Goal: Task Accomplishment & Management: Use online tool/utility

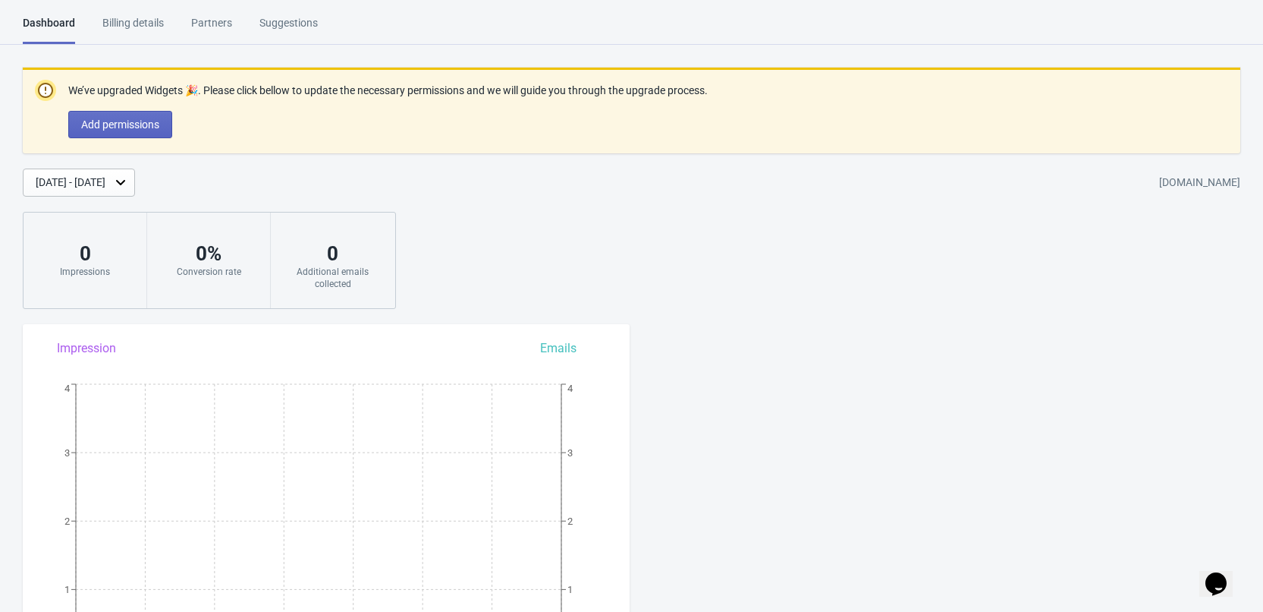
click at [157, 24] on div "Billing details" at bounding box center [132, 28] width 61 height 27
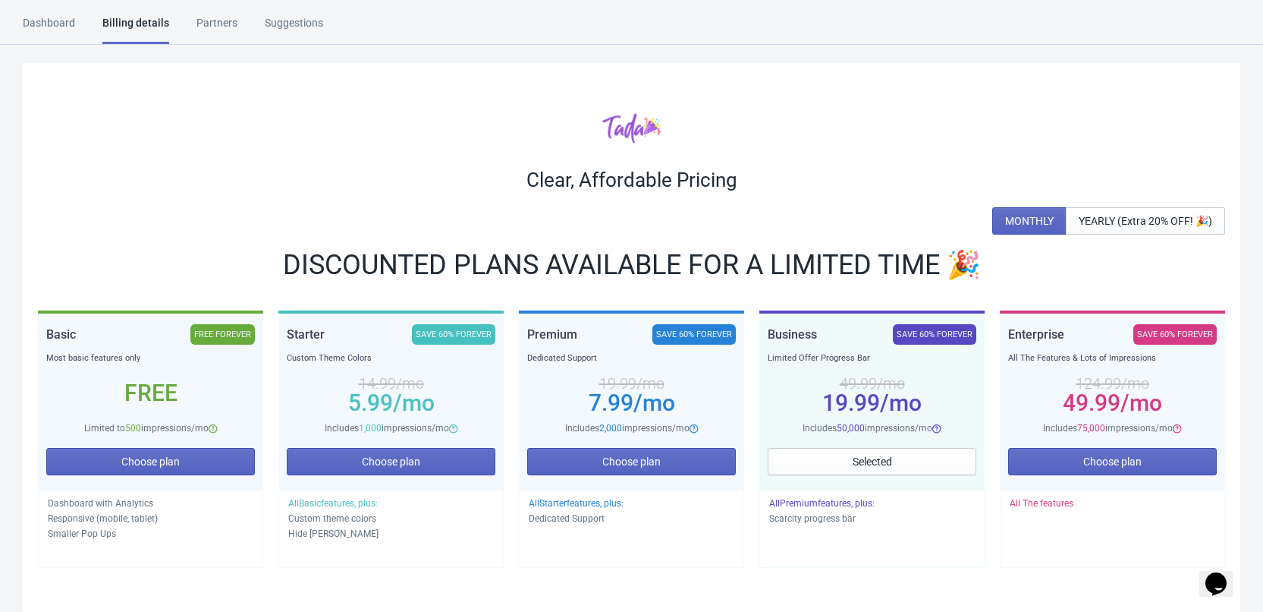
click at [222, 20] on div "Partners" at bounding box center [217, 28] width 41 height 27
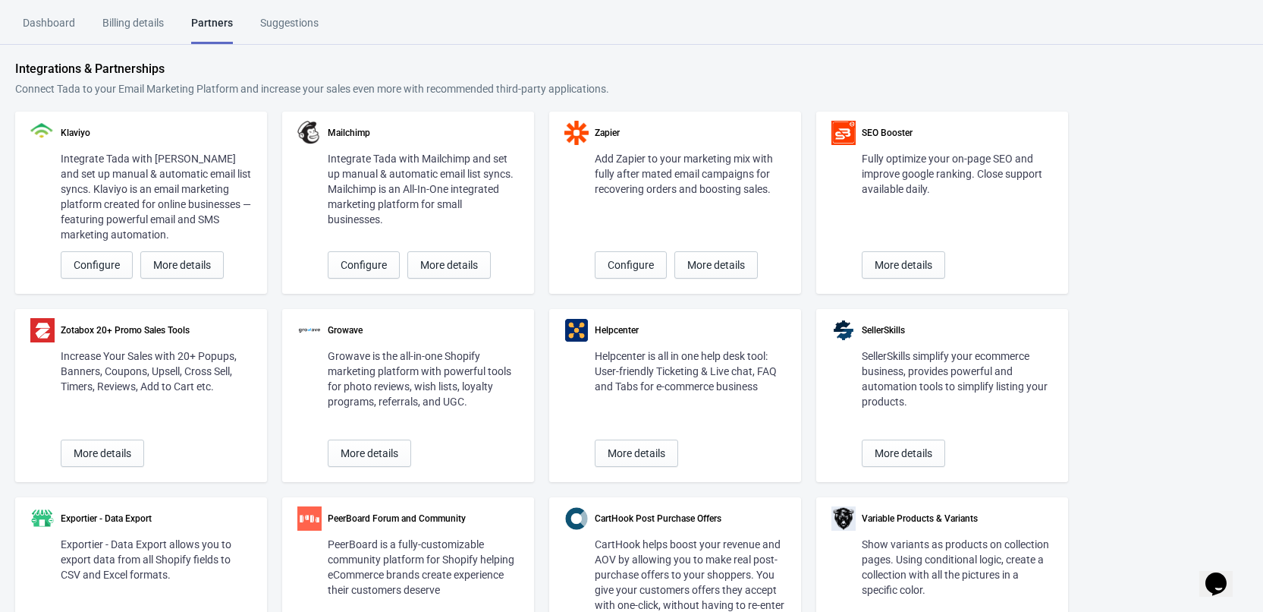
click at [286, 24] on div "Suggestions" at bounding box center [289, 28] width 58 height 27
click at [55, 24] on div "Dashboard" at bounding box center [49, 28] width 52 height 27
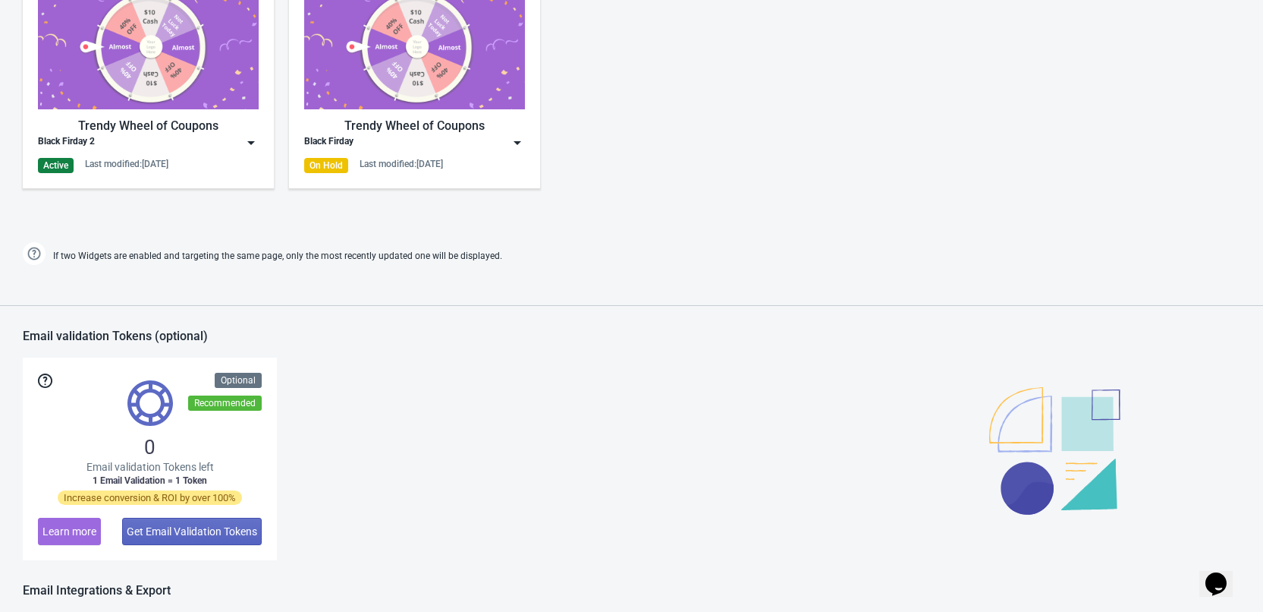
scroll to position [911, 0]
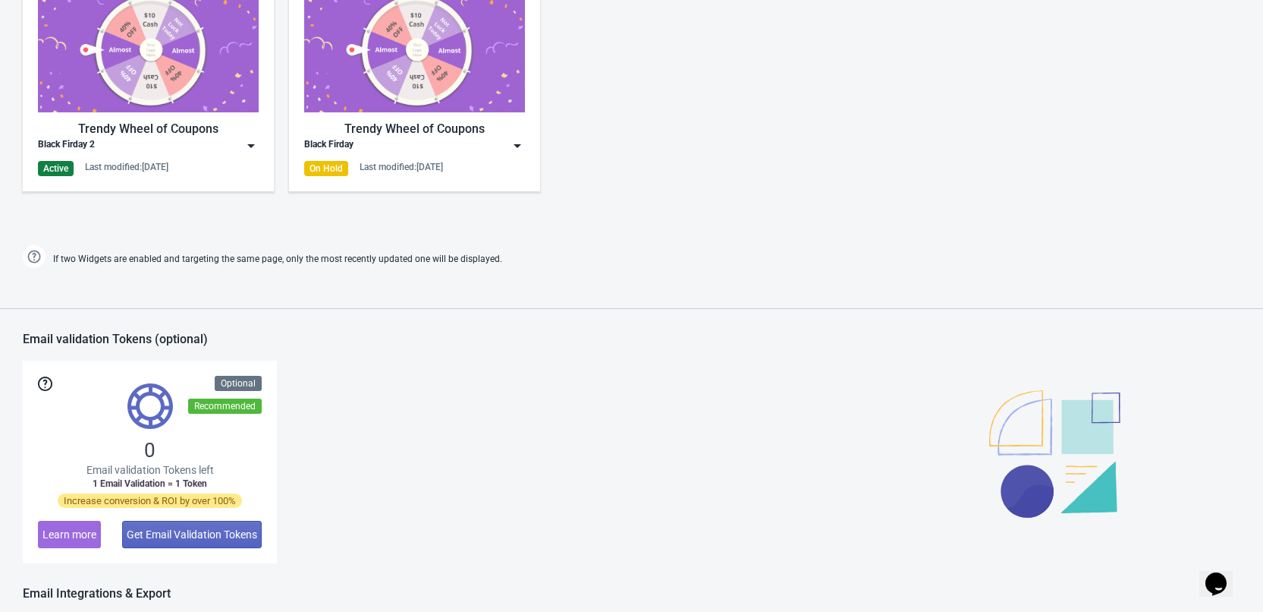
click at [514, 144] on img at bounding box center [517, 145] width 15 height 15
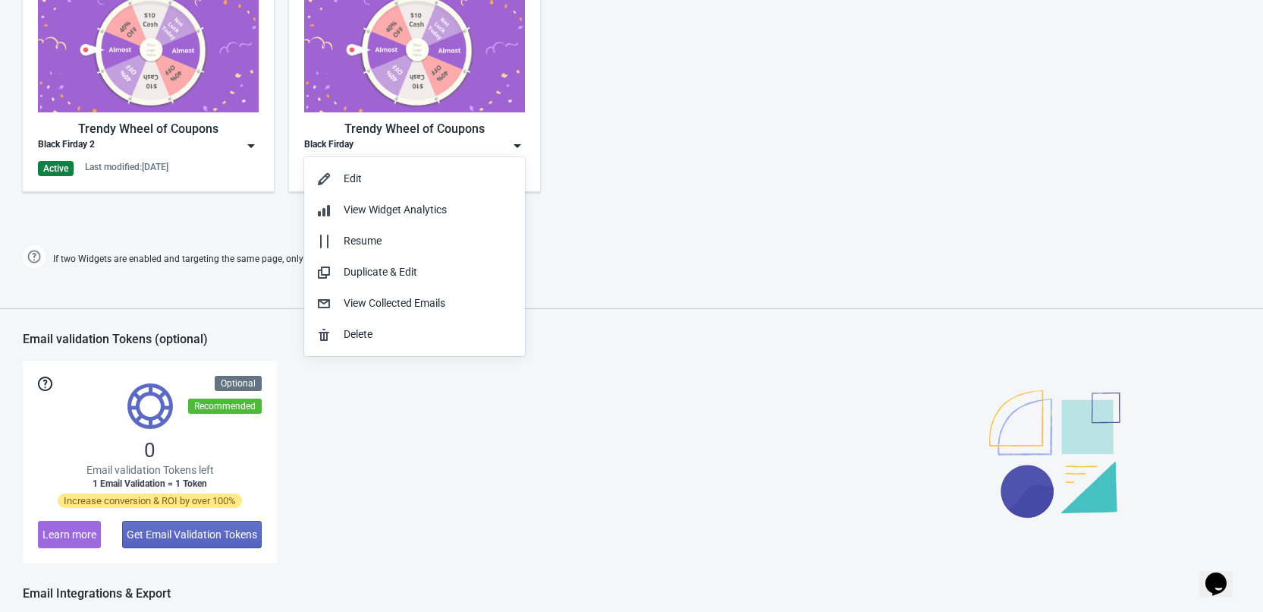
click at [211, 221] on div "Trendy Wheel of Coupons Black Firday 2 Active Last modified: 20.8.2025 Trendy W…" at bounding box center [631, 94] width 1263 height 273
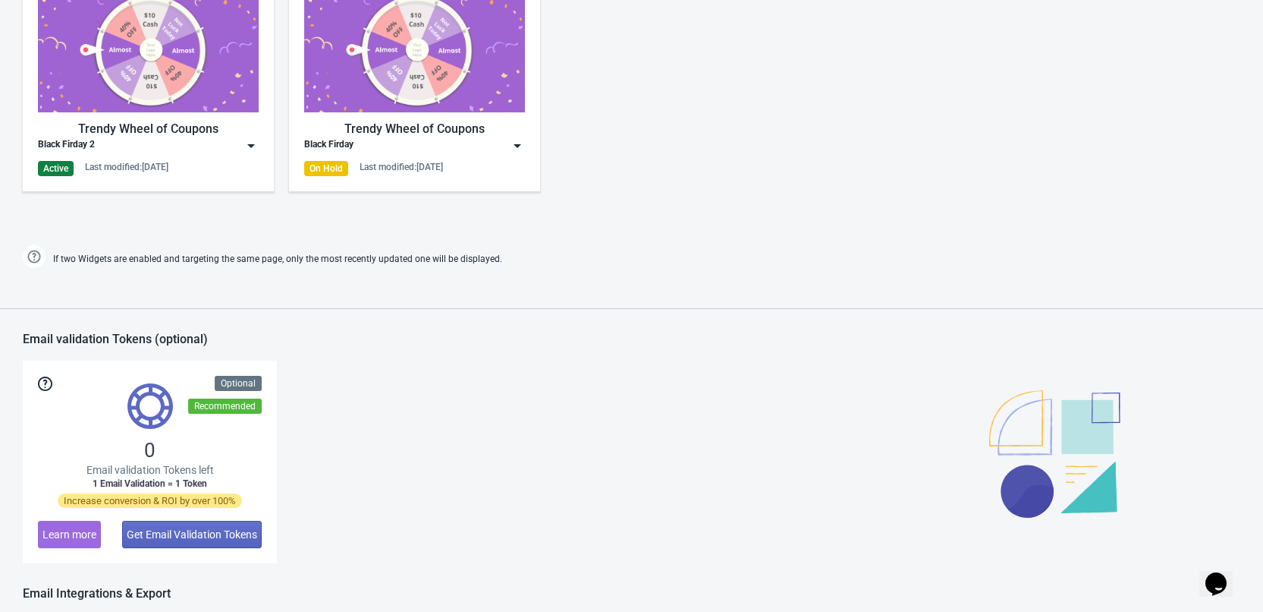
click at [253, 143] on img at bounding box center [251, 145] width 15 height 15
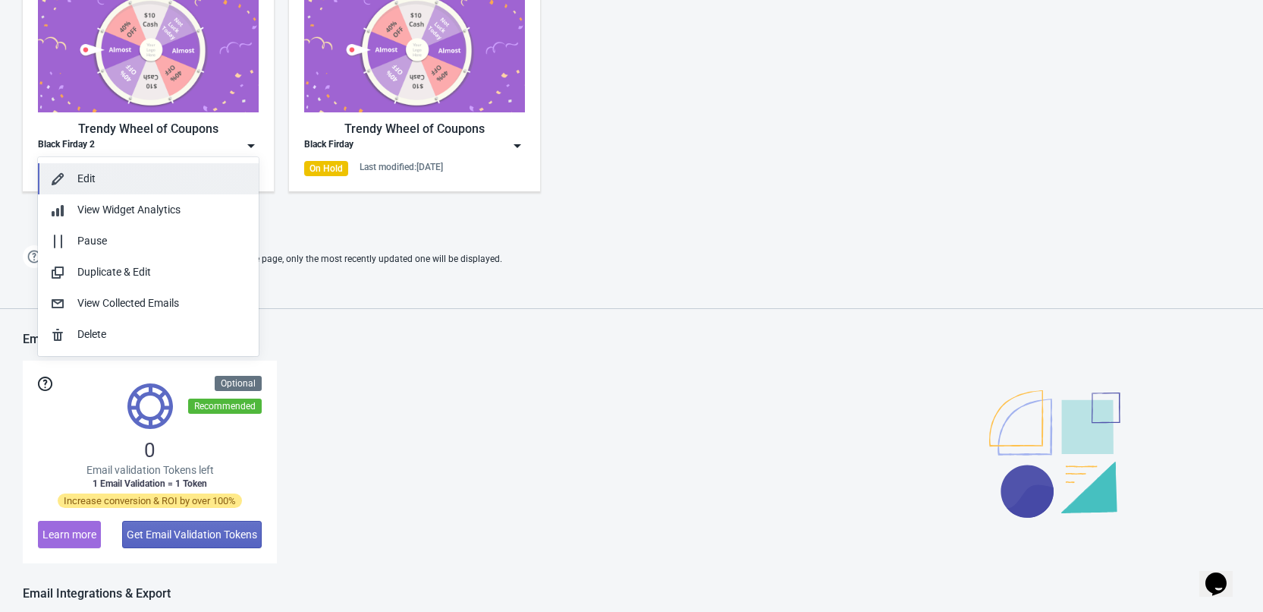
click at [188, 176] on div "Edit" at bounding box center [161, 179] width 169 height 16
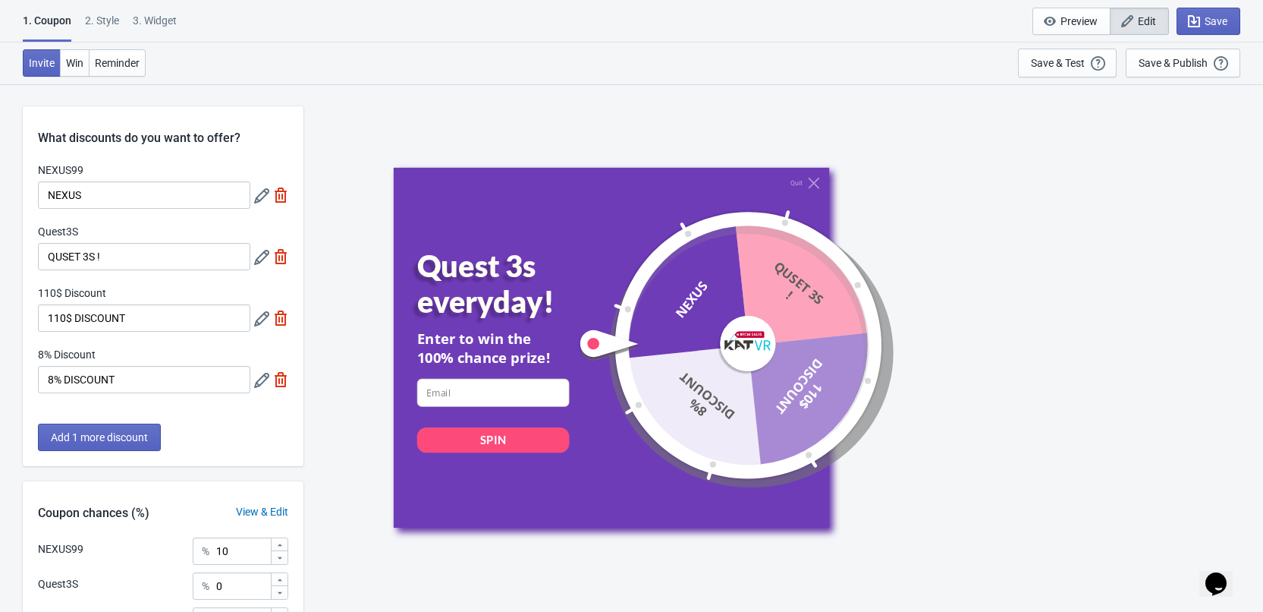
click at [109, 13] on div "2 . Style" at bounding box center [102, 26] width 34 height 27
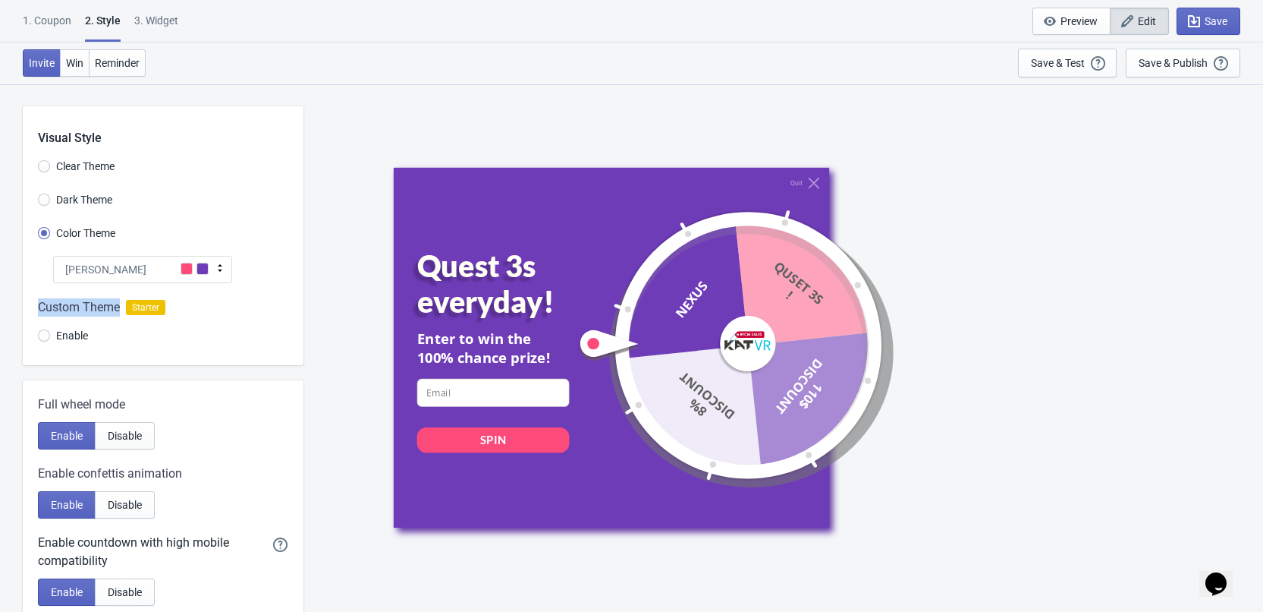
drag, startPoint x: 36, startPoint y: 308, endPoint x: 118, endPoint y: 313, distance: 81.3
click at [118, 313] on div "Custom Theme Starter Enable" at bounding box center [163, 324] width 281 height 82
click at [250, 344] on div "Enable" at bounding box center [163, 337] width 250 height 25
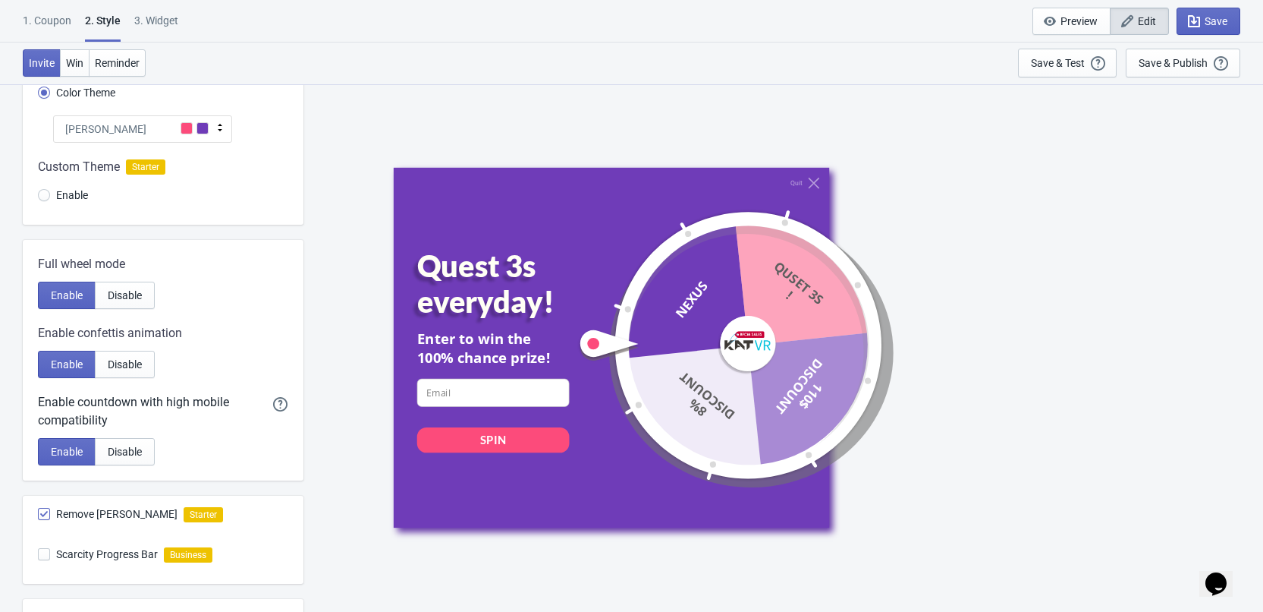
scroll to position [152, 0]
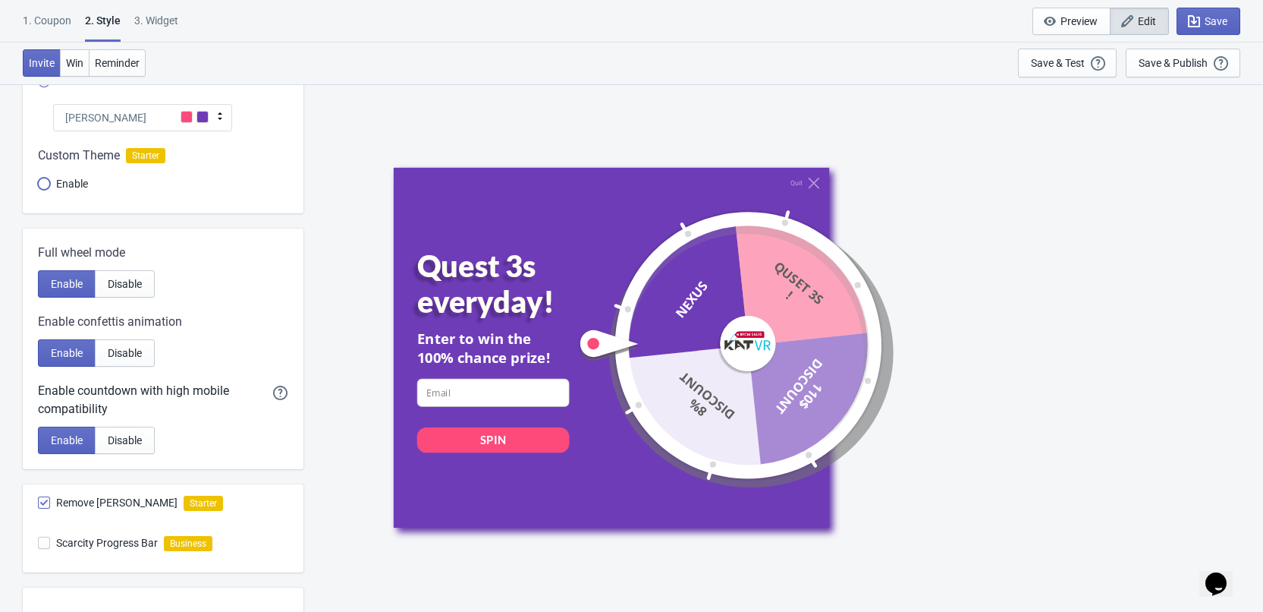
click at [42, 178] on input "Enable" at bounding box center [44, 191] width 12 height 27
radio input "true"
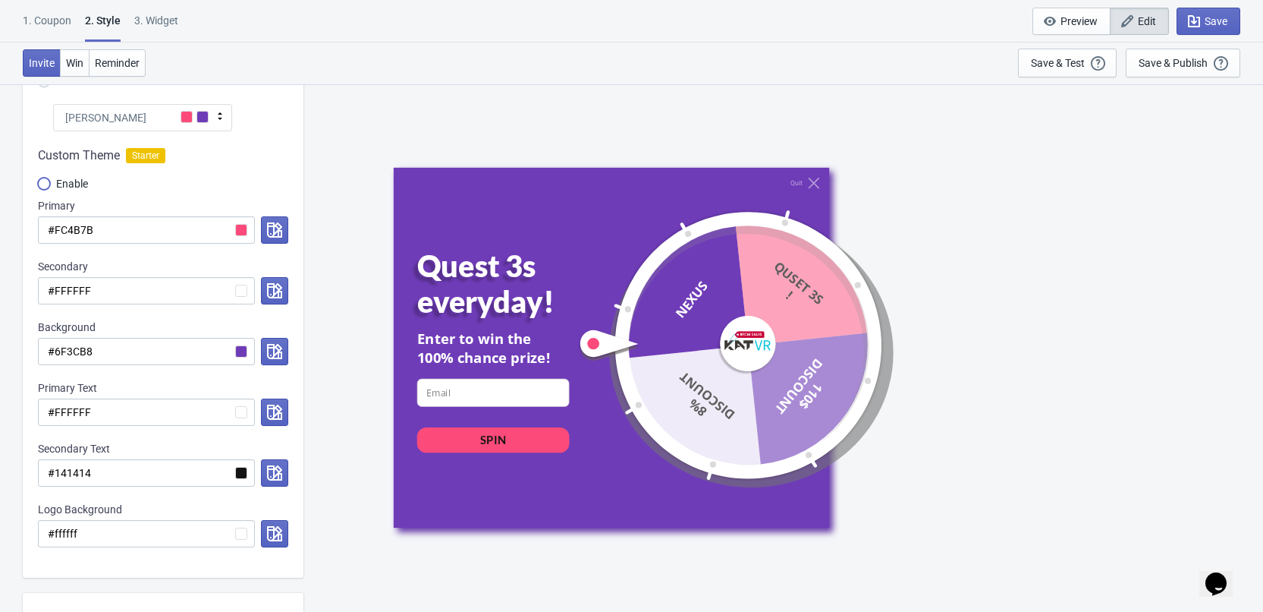
click at [42, 178] on input "Enable" at bounding box center [44, 191] width 12 height 27
click at [46, 184] on input "Enable" at bounding box center [44, 191] width 12 height 27
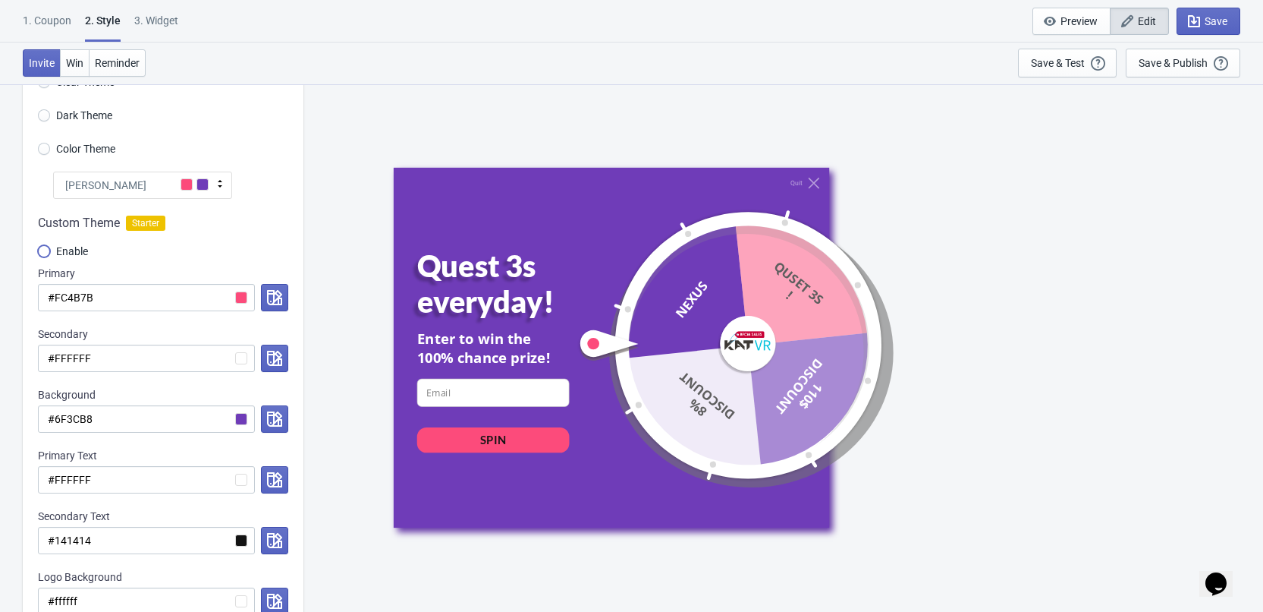
scroll to position [0, 0]
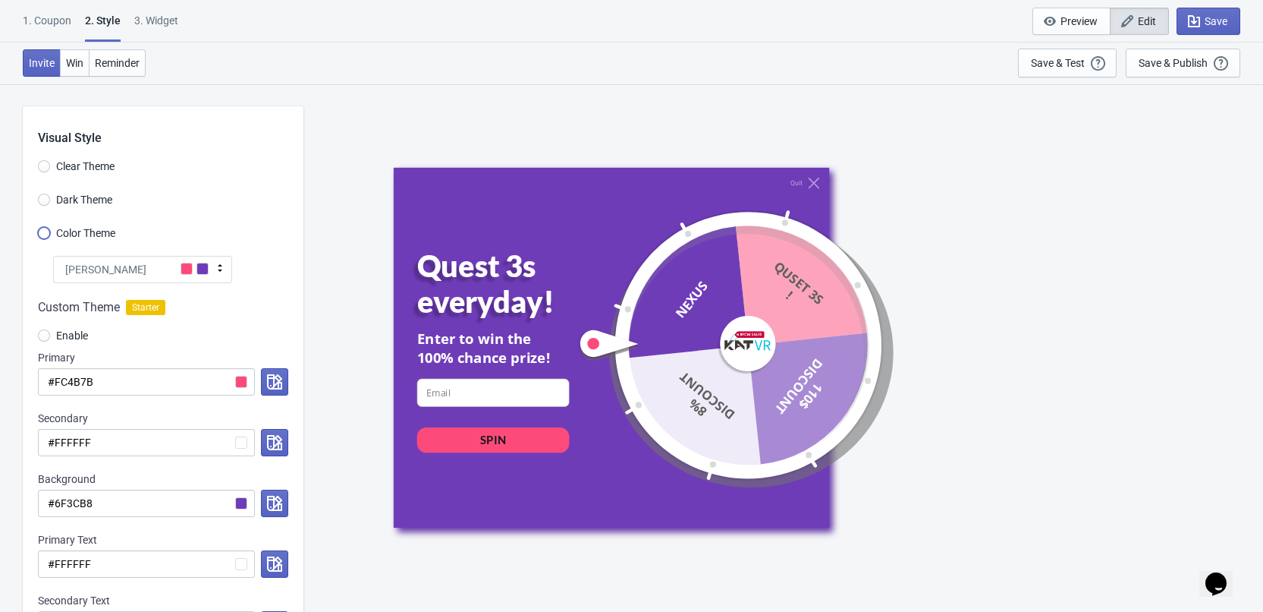
click at [45, 232] on input "Color Theme" at bounding box center [44, 240] width 12 height 27
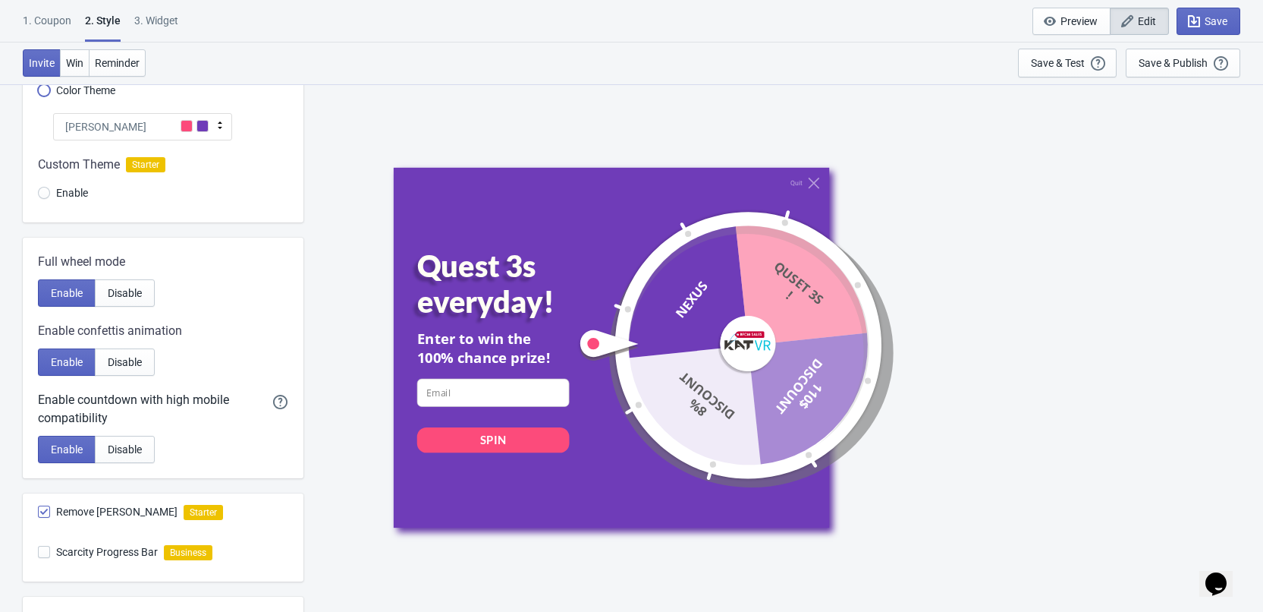
scroll to position [152, 0]
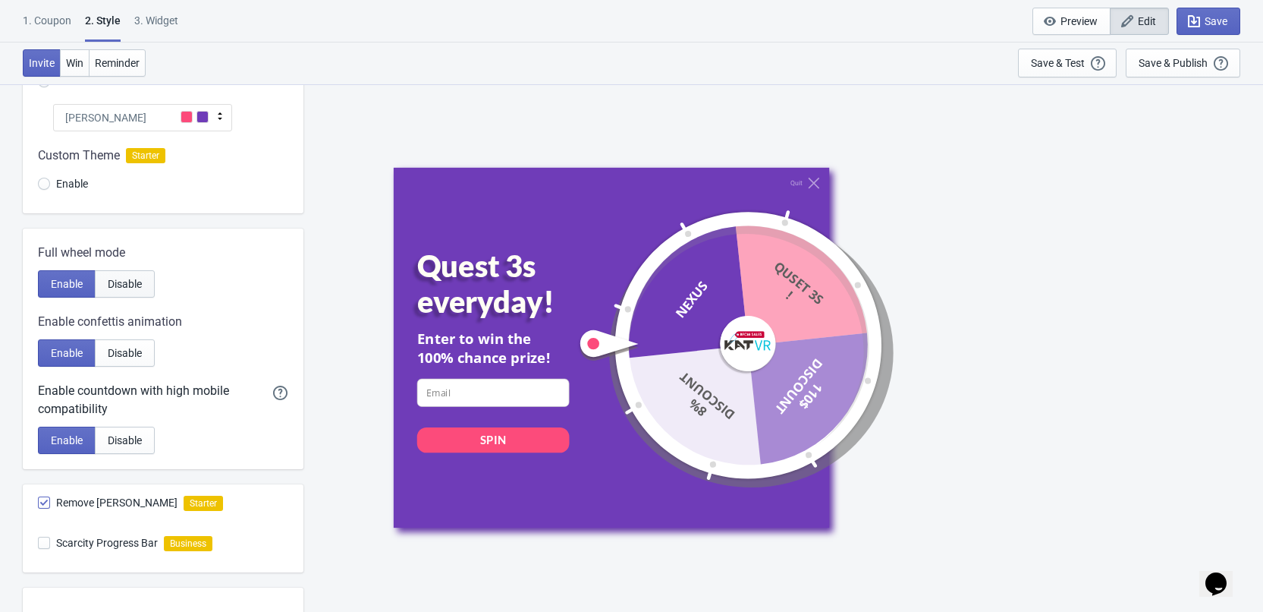
click at [104, 285] on button "Disable" at bounding box center [125, 283] width 60 height 27
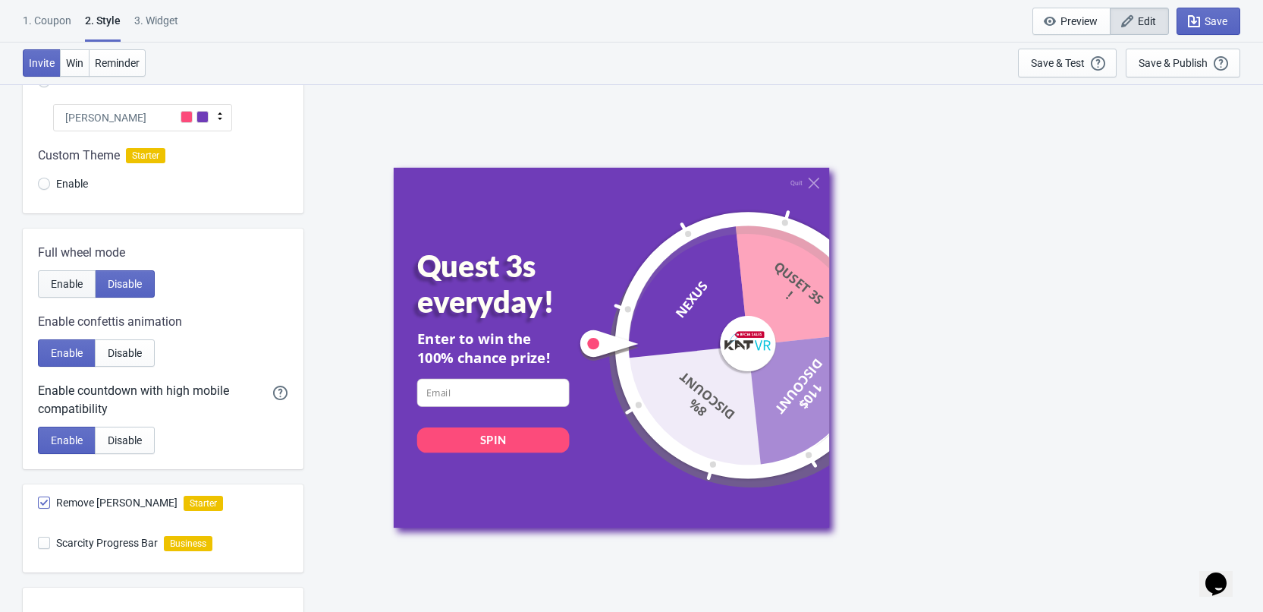
click at [69, 282] on span "Enable" at bounding box center [67, 284] width 32 height 12
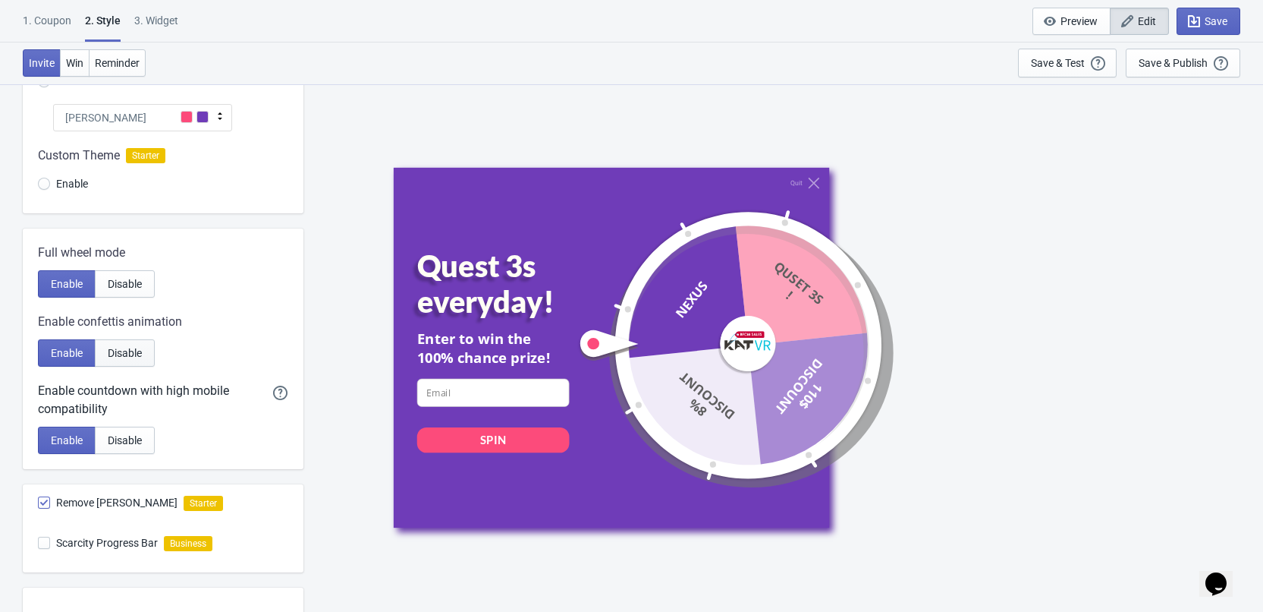
click at [127, 348] on span "Disable" at bounding box center [125, 353] width 34 height 12
click at [72, 344] on button "Enable" at bounding box center [67, 352] width 58 height 27
click at [97, 354] on button "Disable" at bounding box center [125, 352] width 60 height 27
click at [53, 349] on span "Enable" at bounding box center [67, 353] width 32 height 12
drag, startPoint x: 184, startPoint y: 325, endPoint x: 30, endPoint y: 341, distance: 154.9
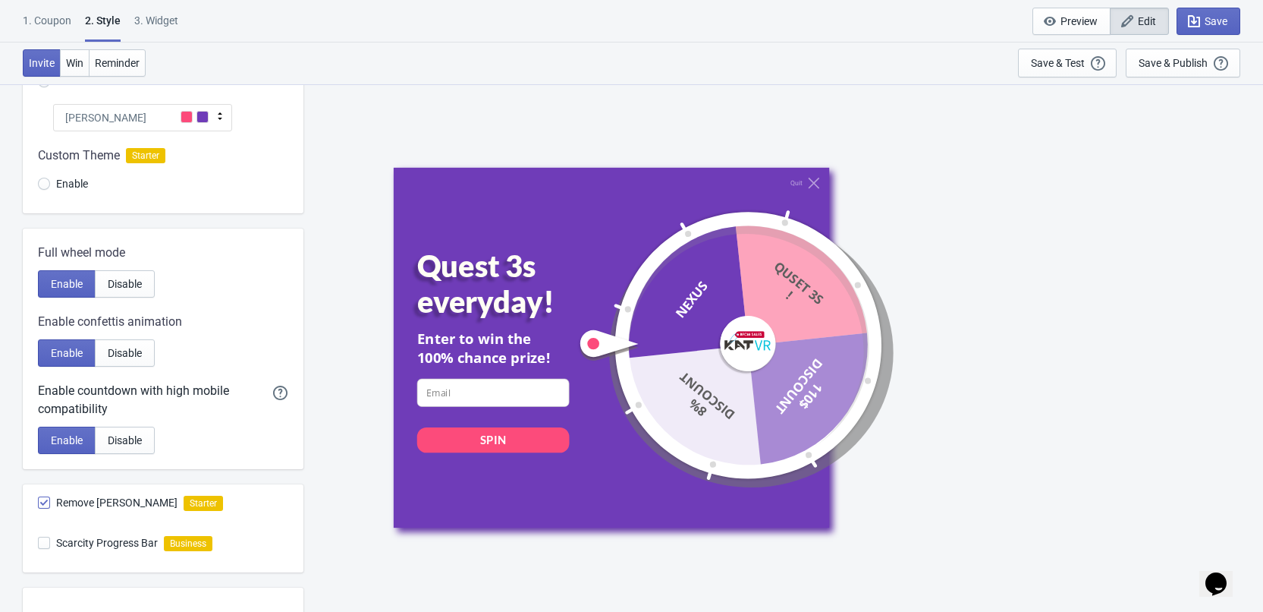
click at [30, 341] on div "Full wheel mode Enable Disable Enable confettis animation Enable Disable Enable…" at bounding box center [163, 348] width 281 height 241
drag, startPoint x: 127, startPoint y: 404, endPoint x: 41, endPoint y: 392, distance: 86.6
click at [41, 392] on div "Enable countdown with high mobile compatibility" at bounding box center [155, 400] width 235 height 36
click at [278, 291] on div "Enable Disable" at bounding box center [163, 283] width 250 height 27
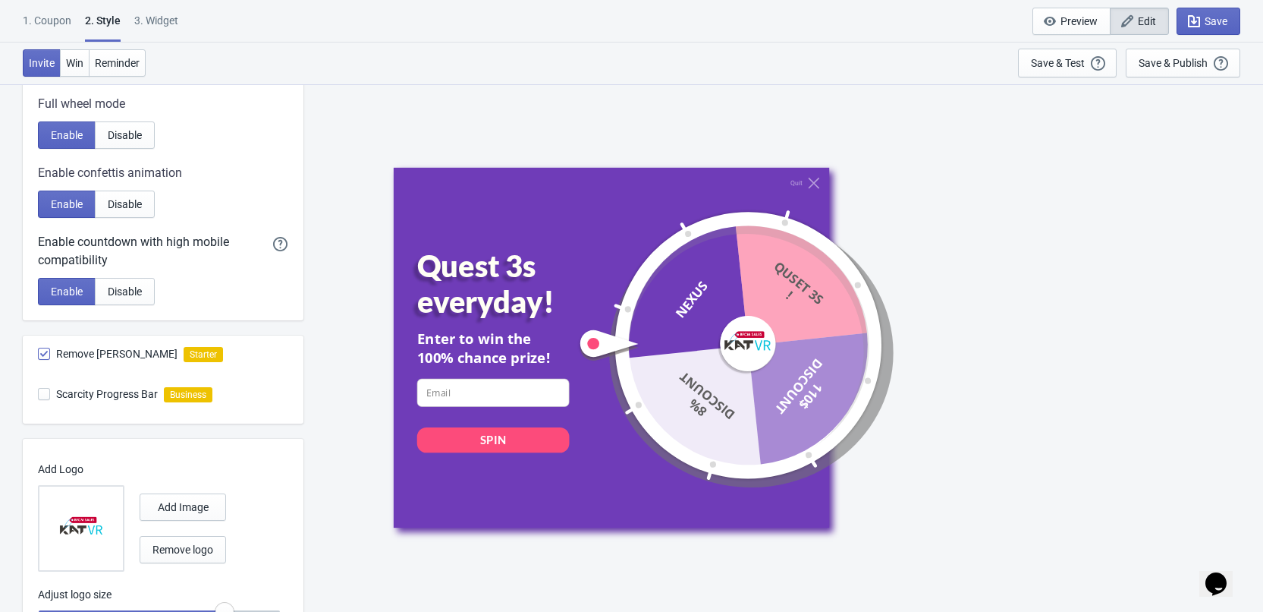
scroll to position [304, 0]
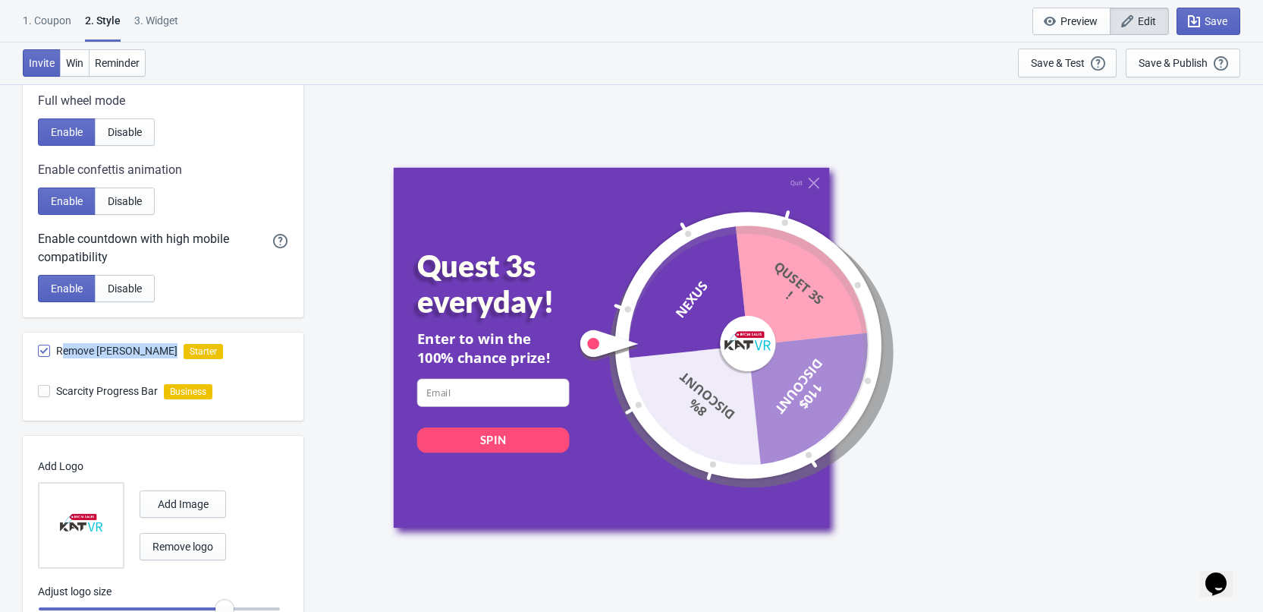
drag, startPoint x: 60, startPoint y: 354, endPoint x: 162, endPoint y: 359, distance: 101.8
click at [162, 359] on label "Remove Tada Branding" at bounding box center [108, 350] width 140 height 21
radio input "true"
click at [93, 349] on span "Remove Tada Branding" at bounding box center [116, 350] width 121 height 15
click at [39, 349] on input "Remove Tada Branding" at bounding box center [38, 357] width 1 height 27
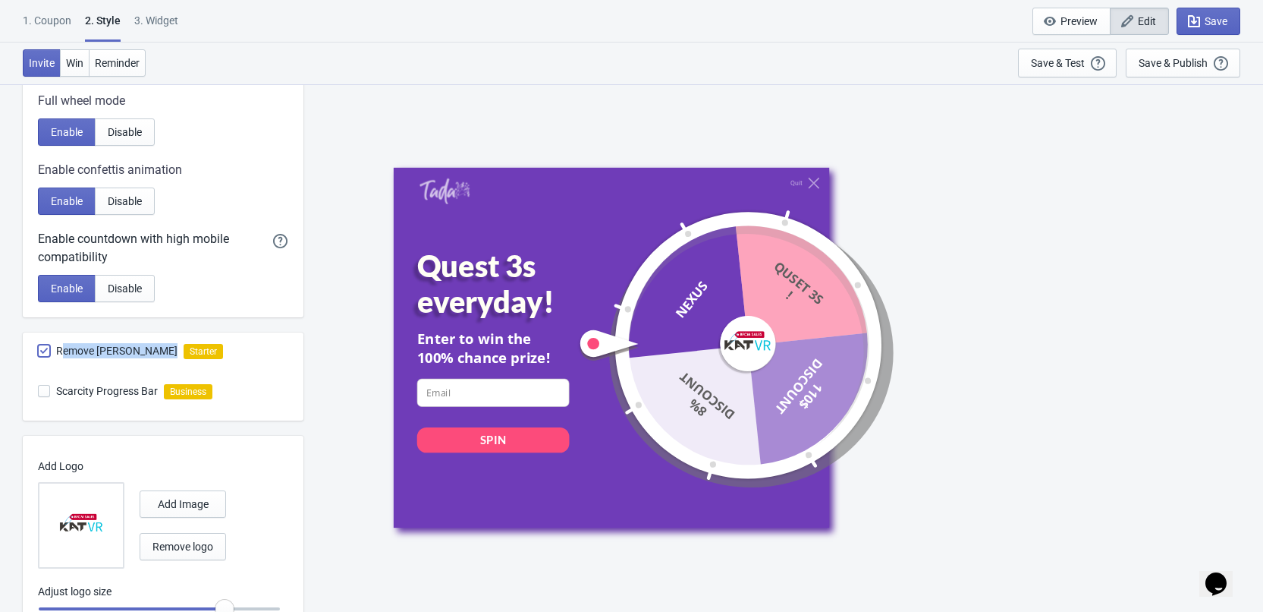
checkbox input "true"
radio input "true"
drag, startPoint x: 57, startPoint y: 349, endPoint x: 165, endPoint y: 357, distance: 108.8
click at [165, 357] on div "Remove Tada Branding Starter" at bounding box center [171, 352] width 266 height 40
click at [288, 380] on div "Scarcity Progress Bar Business" at bounding box center [171, 397] width 266 height 48
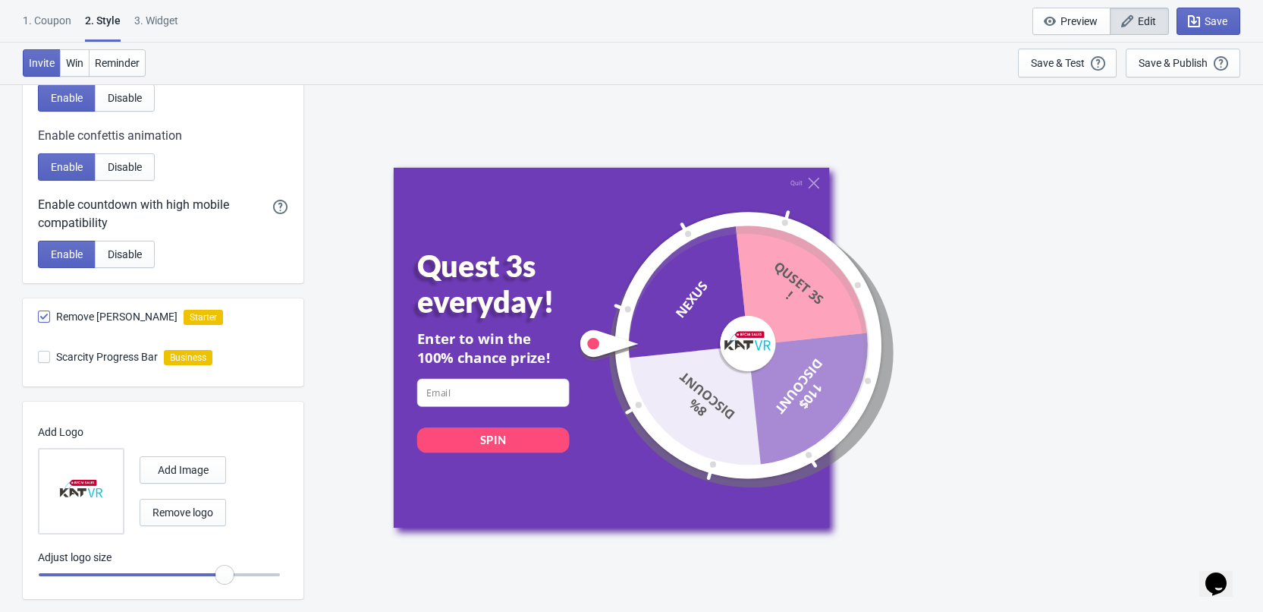
scroll to position [367, 0]
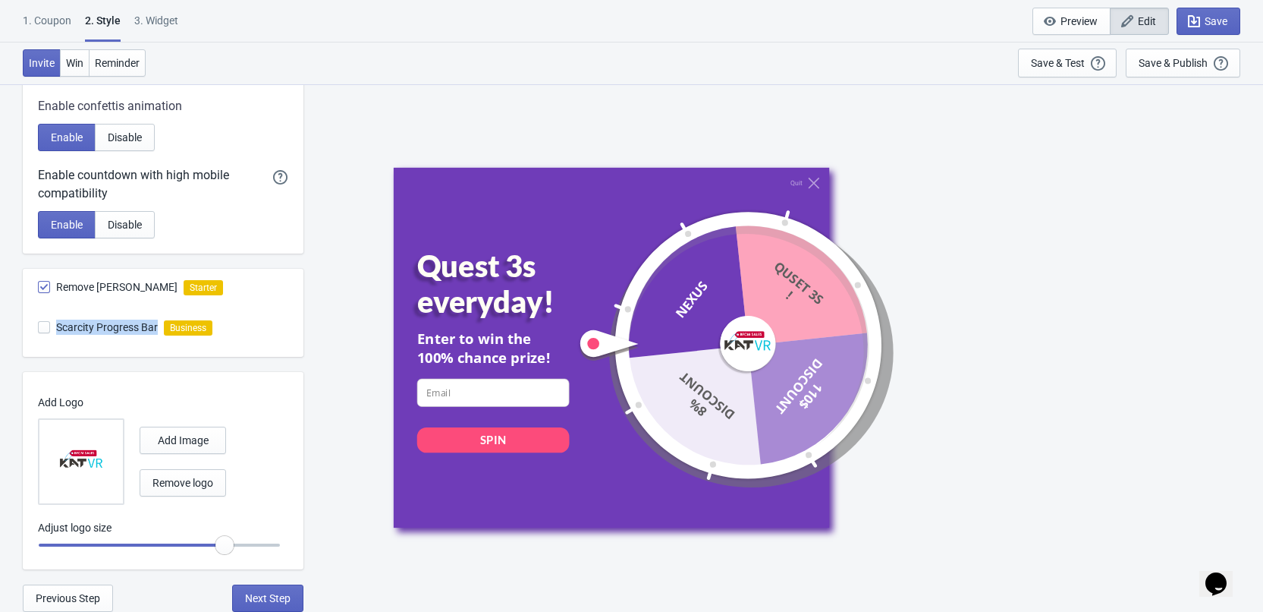
drag, startPoint x: 58, startPoint y: 326, endPoint x: 154, endPoint y: 338, distance: 96.3
click at [154, 338] on div "Scarcity Progress Bar Business" at bounding box center [171, 333] width 266 height 48
click at [186, 356] on div "Scarcity Progress Bar Business" at bounding box center [171, 333] width 266 height 48
click at [294, 602] on button "Next Step" at bounding box center [267, 597] width 71 height 27
select select "specificURL"
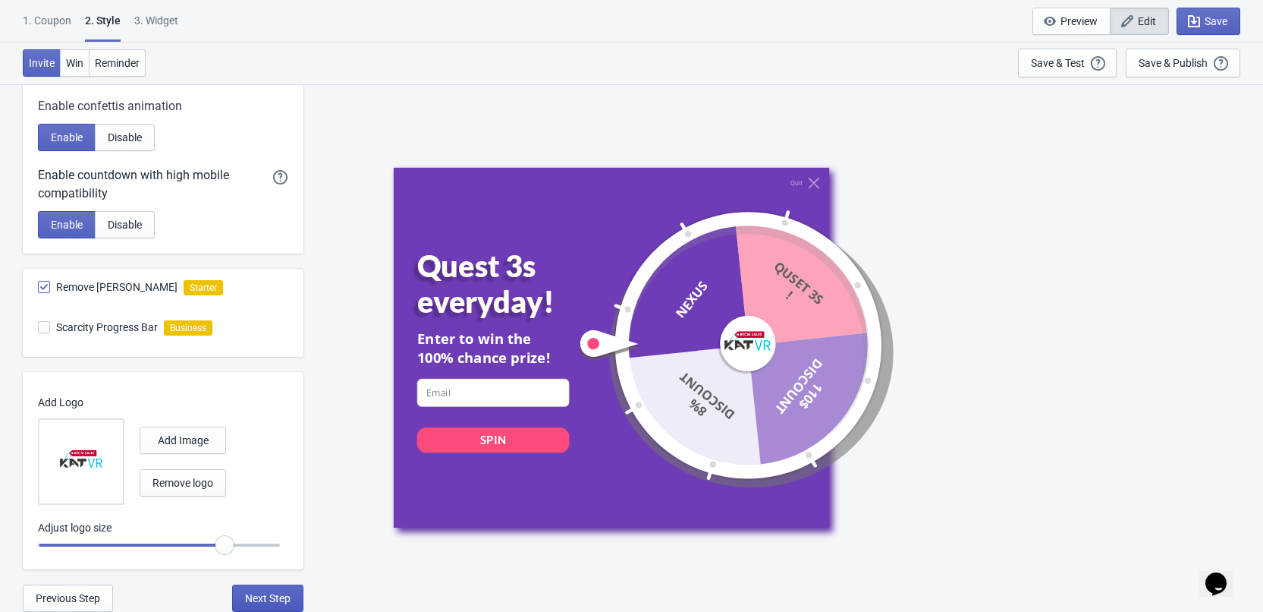
select select "once"
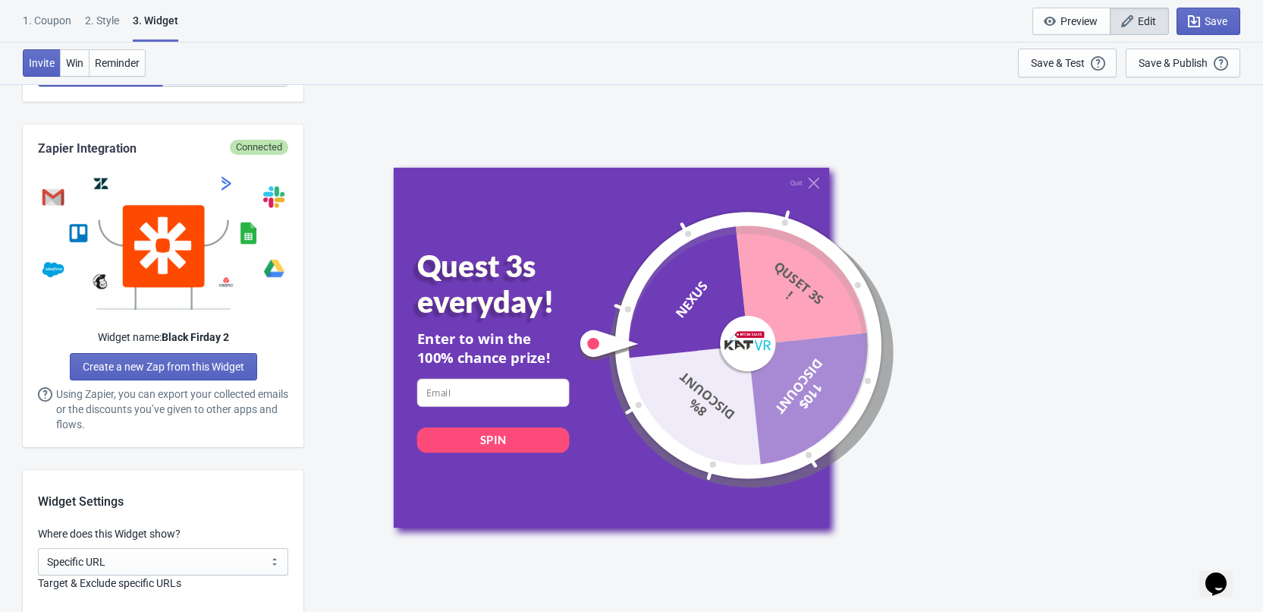
scroll to position [759, 0]
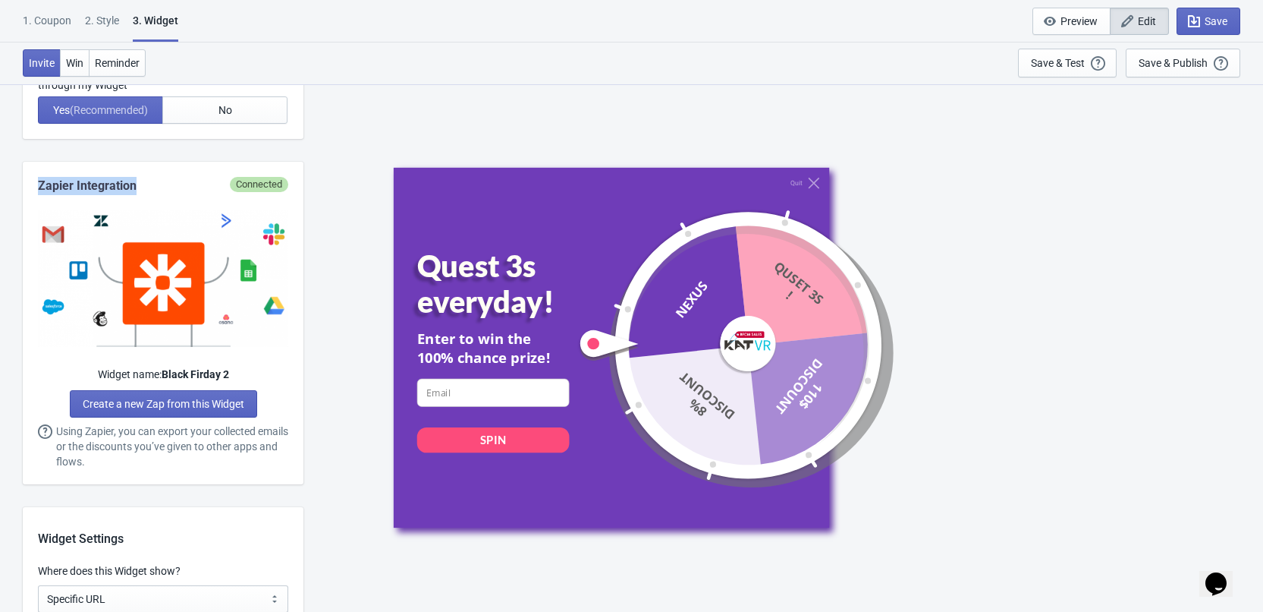
drag, startPoint x: 164, startPoint y: 187, endPoint x: 38, endPoint y: 173, distance: 126.7
click at [38, 173] on div "Zapier Integration Connected Widget name: Black Firday 2 Create a new Zap from …" at bounding box center [163, 323] width 281 height 322
click at [184, 178] on div "Zapier Integration" at bounding box center [163, 186] width 250 height 18
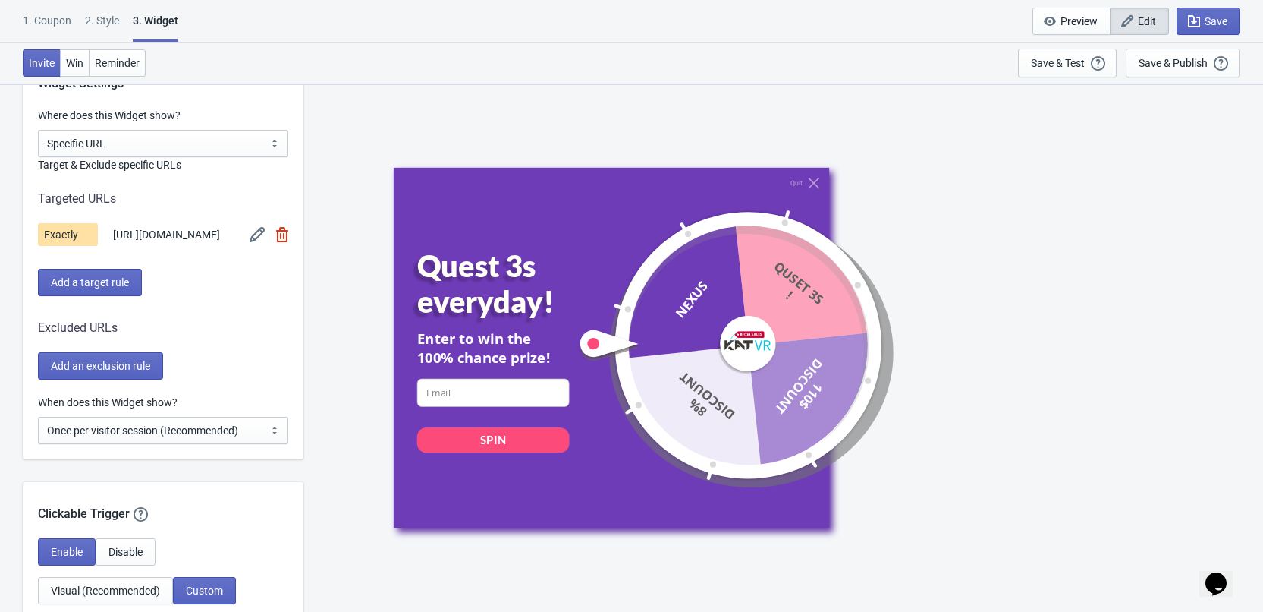
scroll to position [1138, 0]
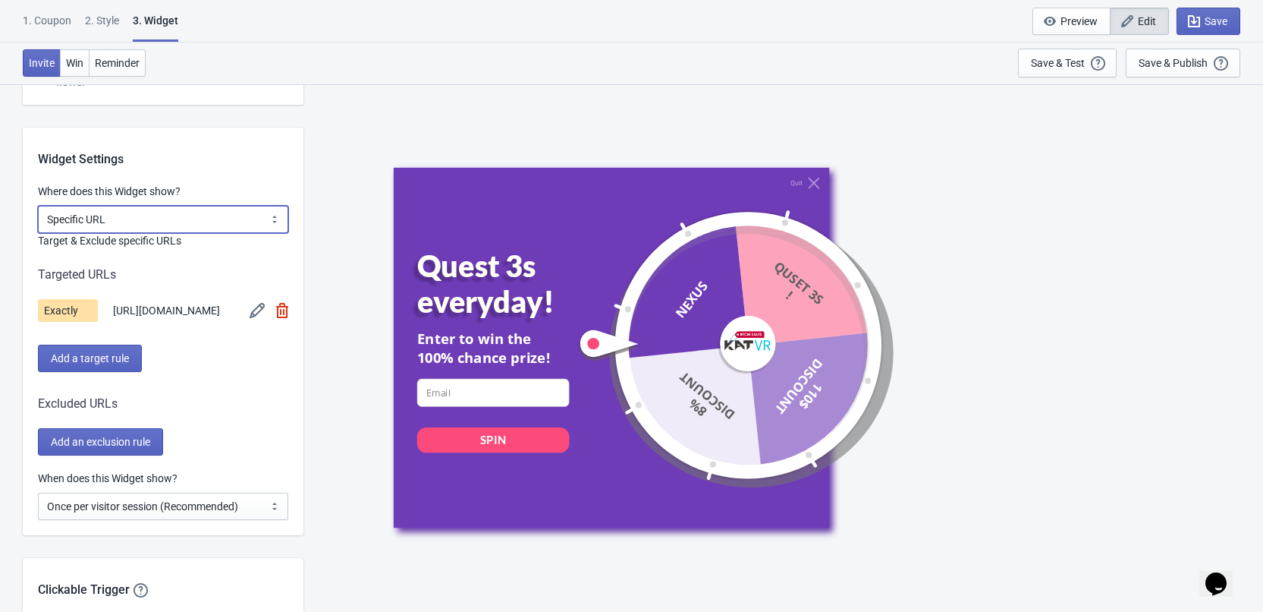
click at [108, 219] on select "All Pages All Product Pages All Blog Pages All Static Pages Specific Product(s)…" at bounding box center [163, 219] width 250 height 27
click at [197, 155] on div "Widget Settings" at bounding box center [163, 147] width 281 height 41
click at [212, 214] on select "All Pages All Product Pages All Blog Pages All Static Pages Specific Product(s)…" at bounding box center [163, 219] width 250 height 27
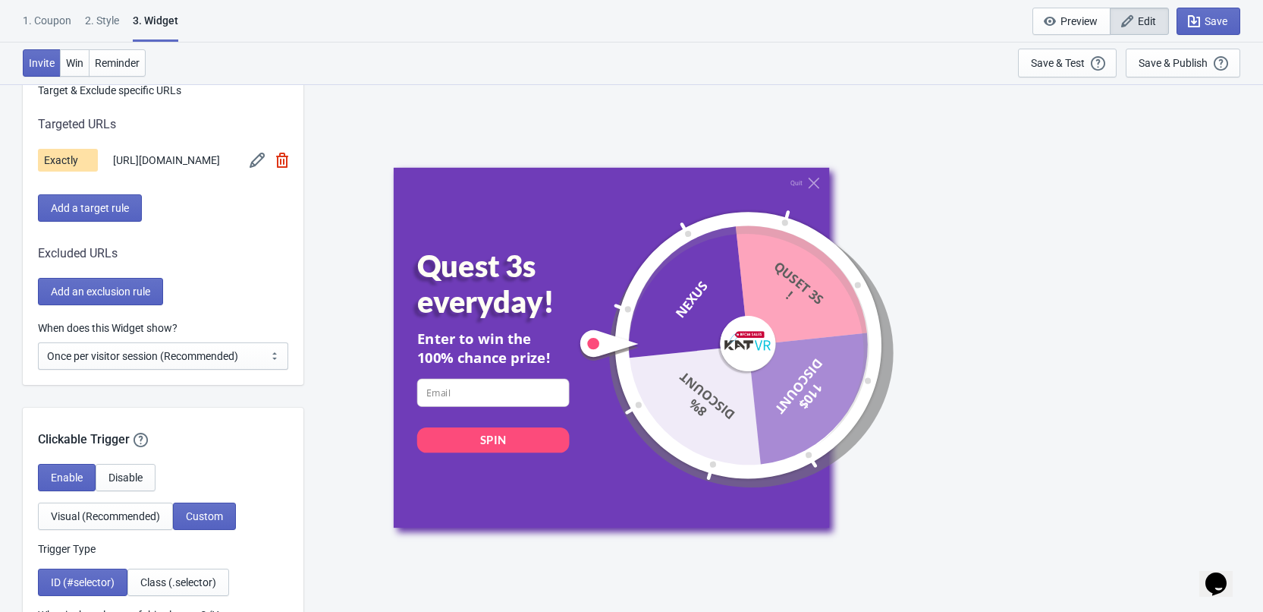
scroll to position [1290, 0]
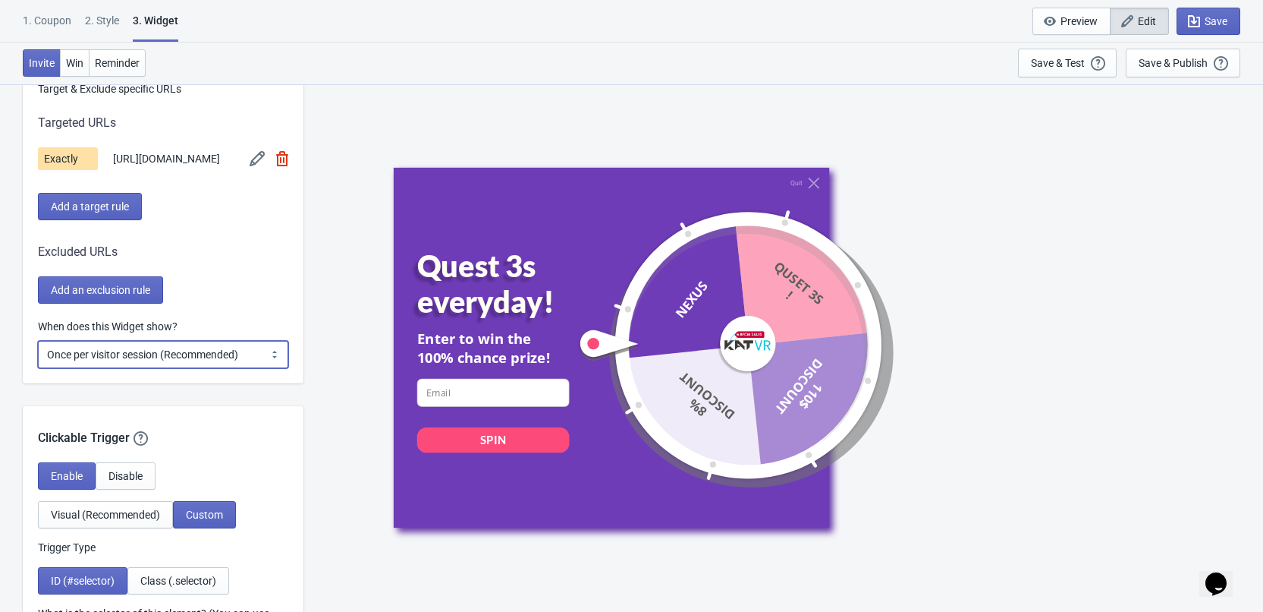
click at [241, 368] on select "Every new visit of page Once every period of time Once per visitor session (Rec…" at bounding box center [163, 354] width 250 height 27
click at [300, 524] on div "Enable Disable Visual (Recommended) Custom Trigger Type ID (#selector) Class (.…" at bounding box center [163, 573] width 281 height 223
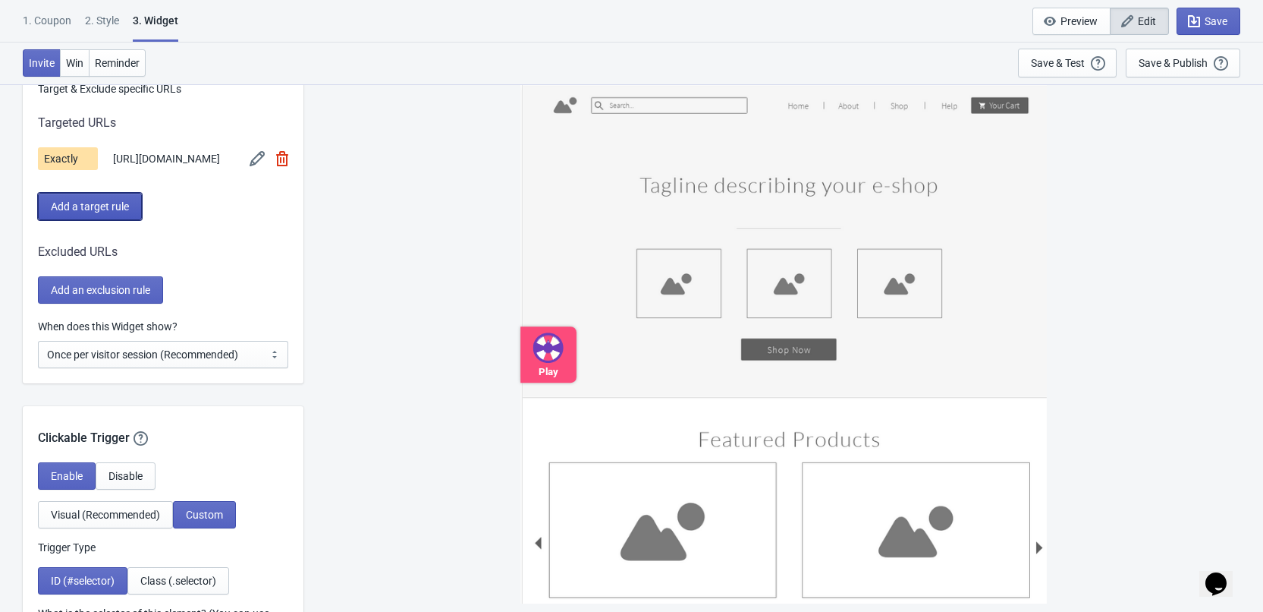
click at [118, 212] on span "Add a target rule" at bounding box center [90, 206] width 78 height 12
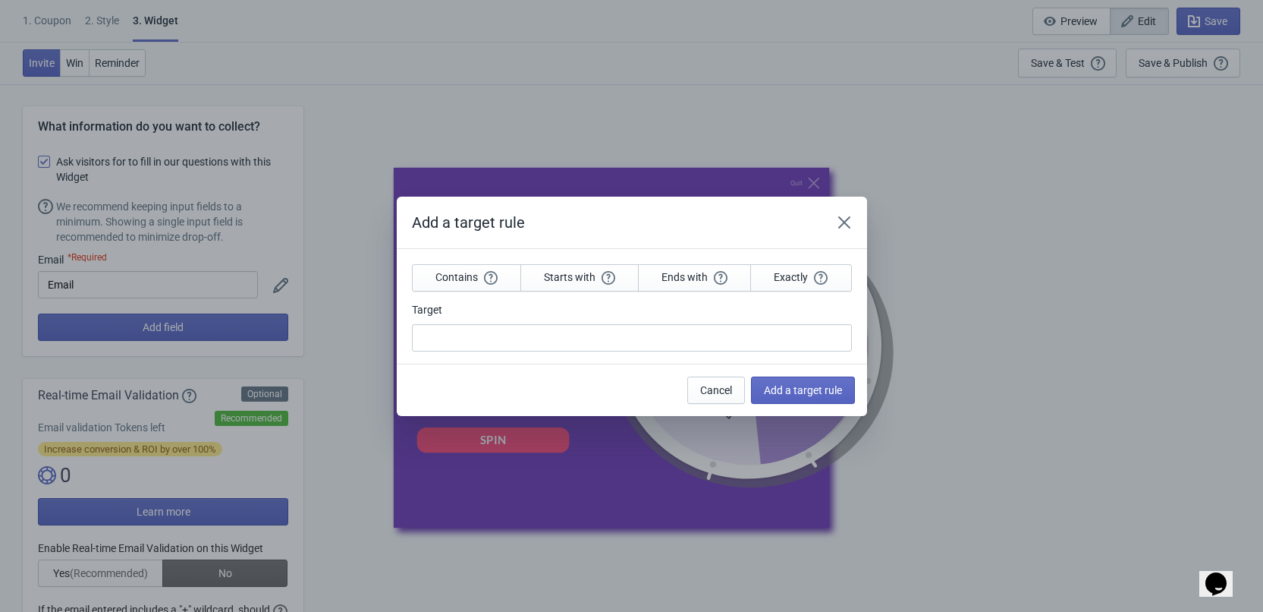
scroll to position [0, 0]
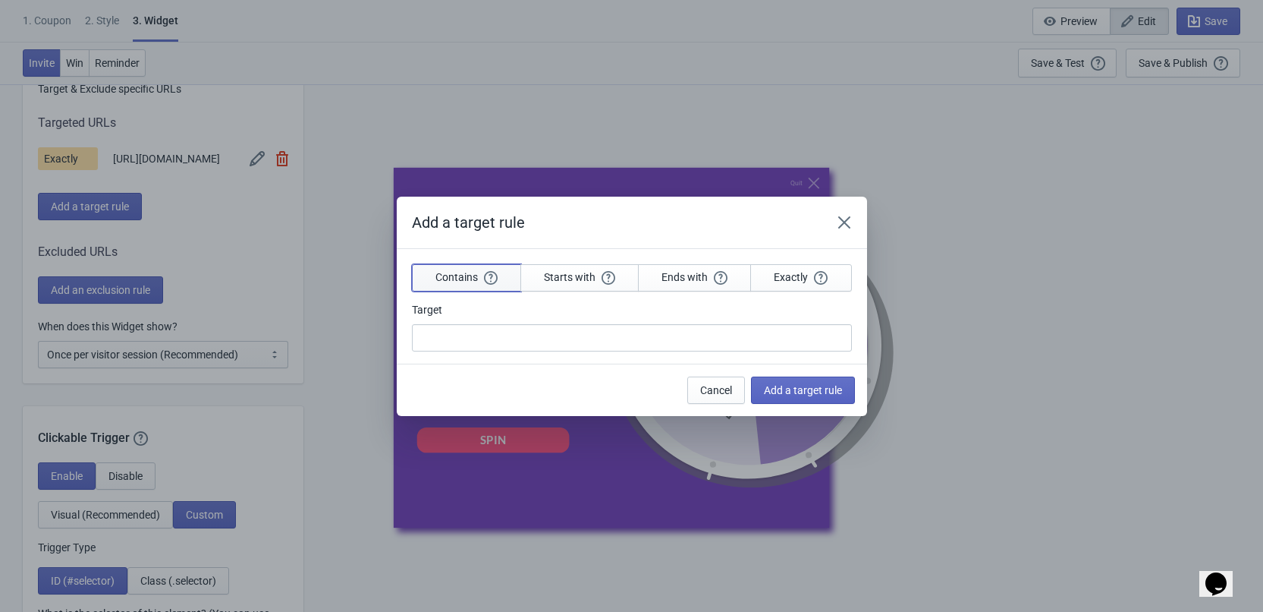
click at [445, 281] on span "Contains" at bounding box center [467, 277] width 62 height 14
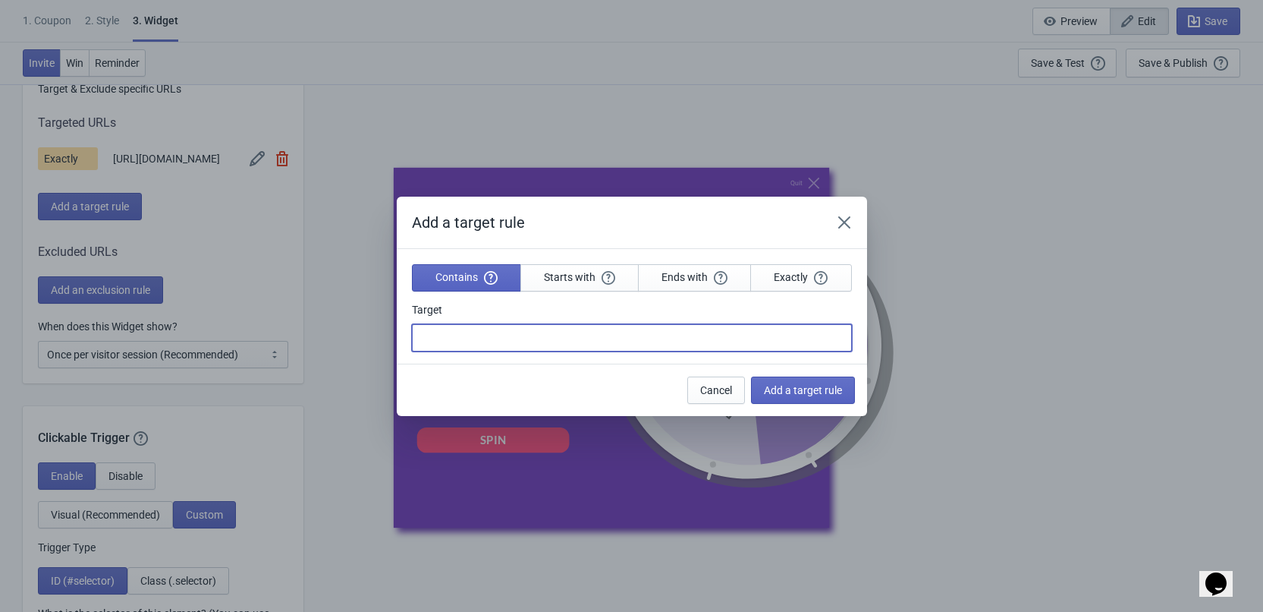
click at [448, 335] on input "Target" at bounding box center [632, 337] width 440 height 27
click at [549, 287] on section "Contains Starts with Ends with Exactly Target" at bounding box center [632, 306] width 470 height 115
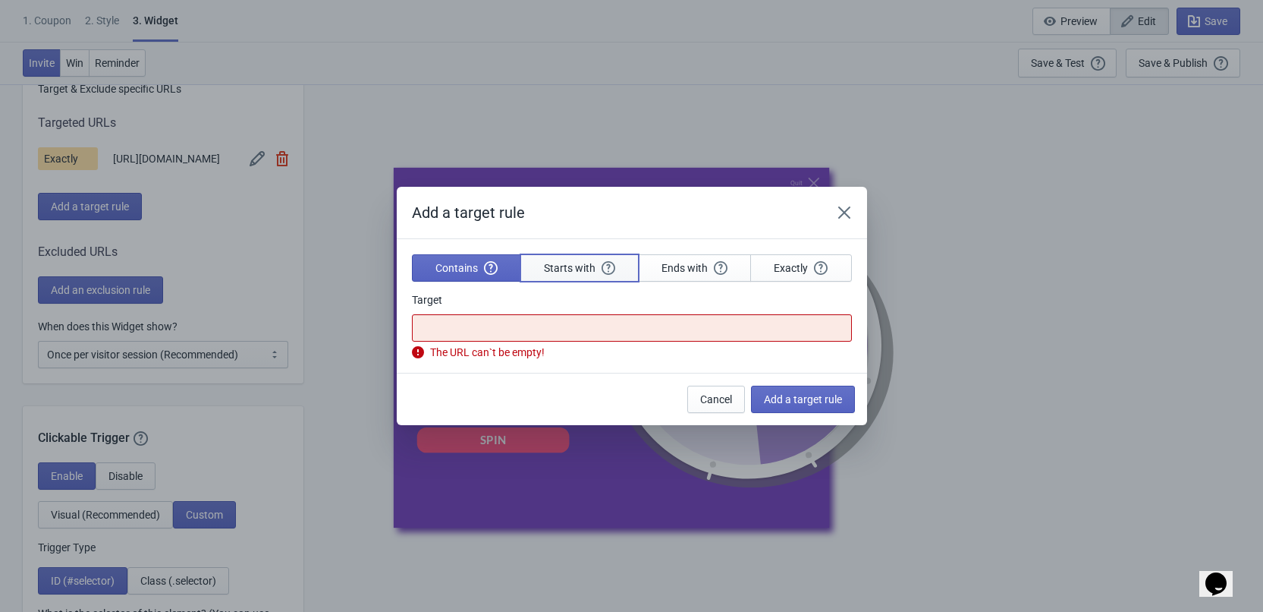
click at [571, 266] on span "Starts with" at bounding box center [579, 268] width 71 height 14
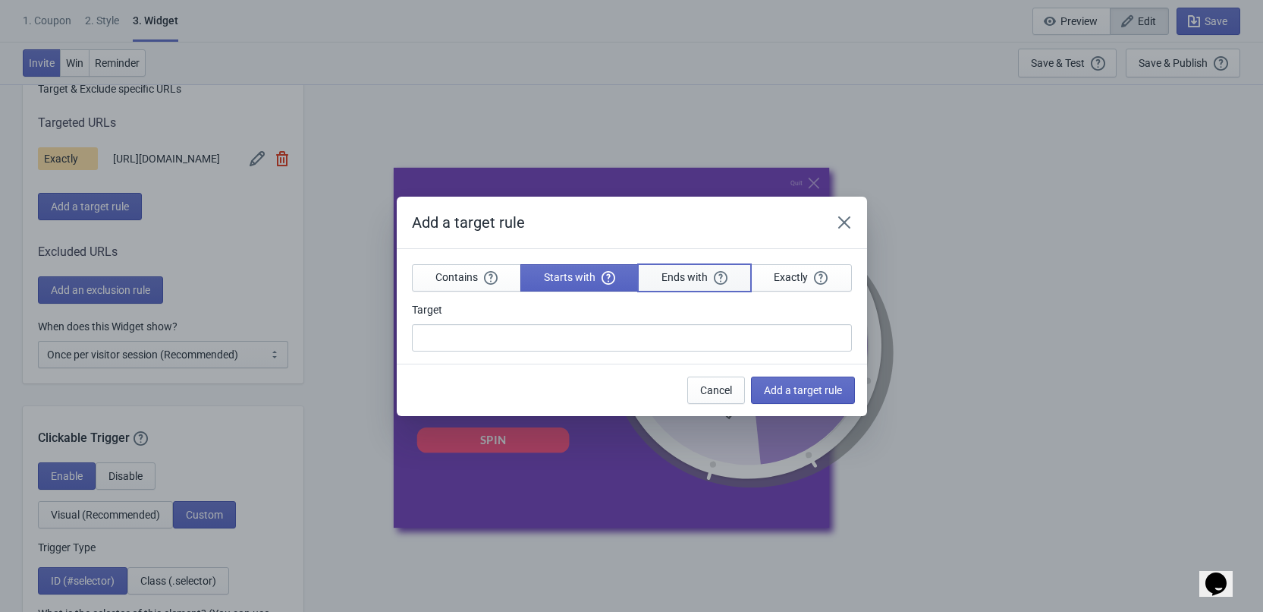
click at [690, 264] on button "Ends with" at bounding box center [694, 277] width 113 height 27
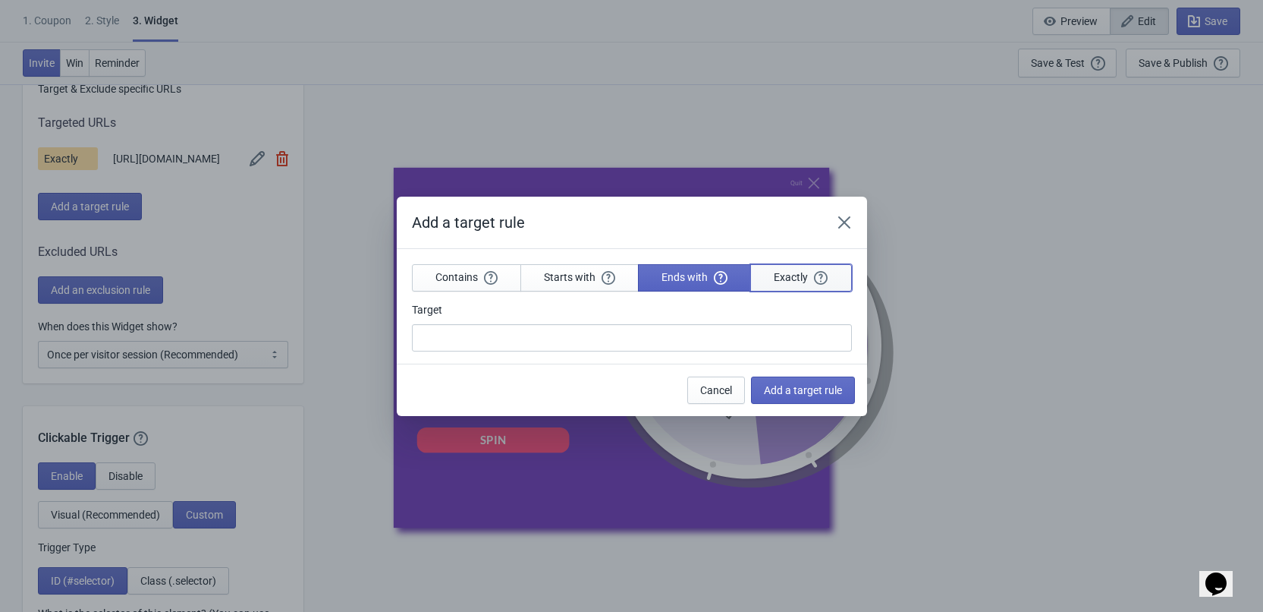
click at [779, 273] on span "Exactly" at bounding box center [801, 277] width 54 height 14
click at [842, 217] on icon "Close" at bounding box center [844, 222] width 15 height 15
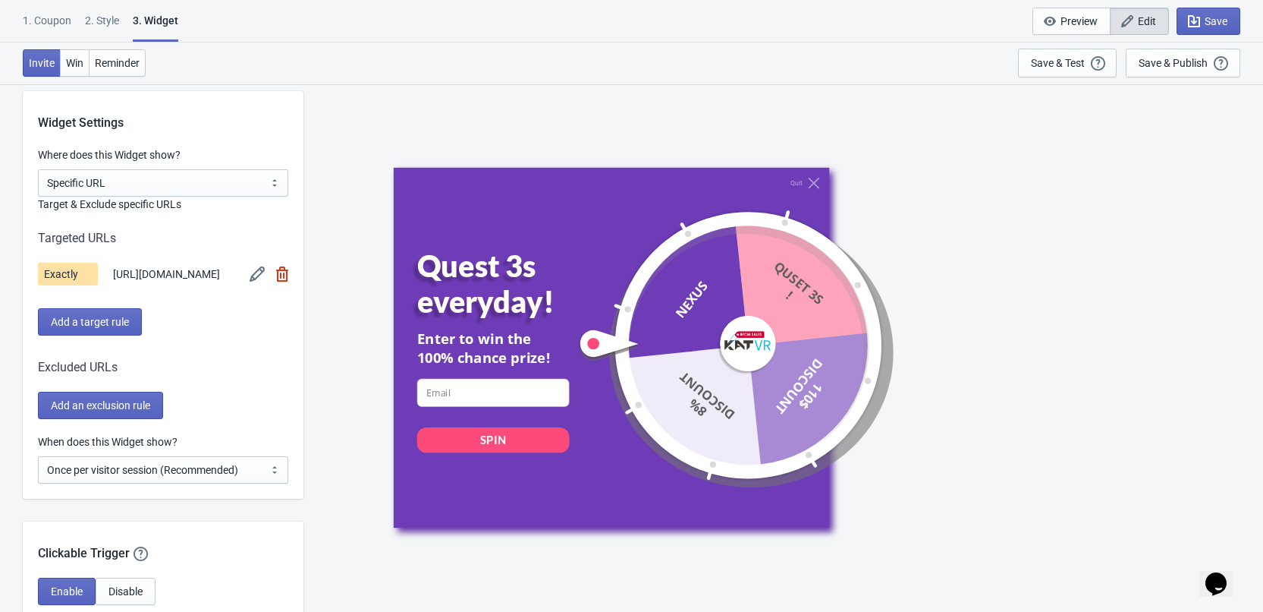
scroll to position [1138, 0]
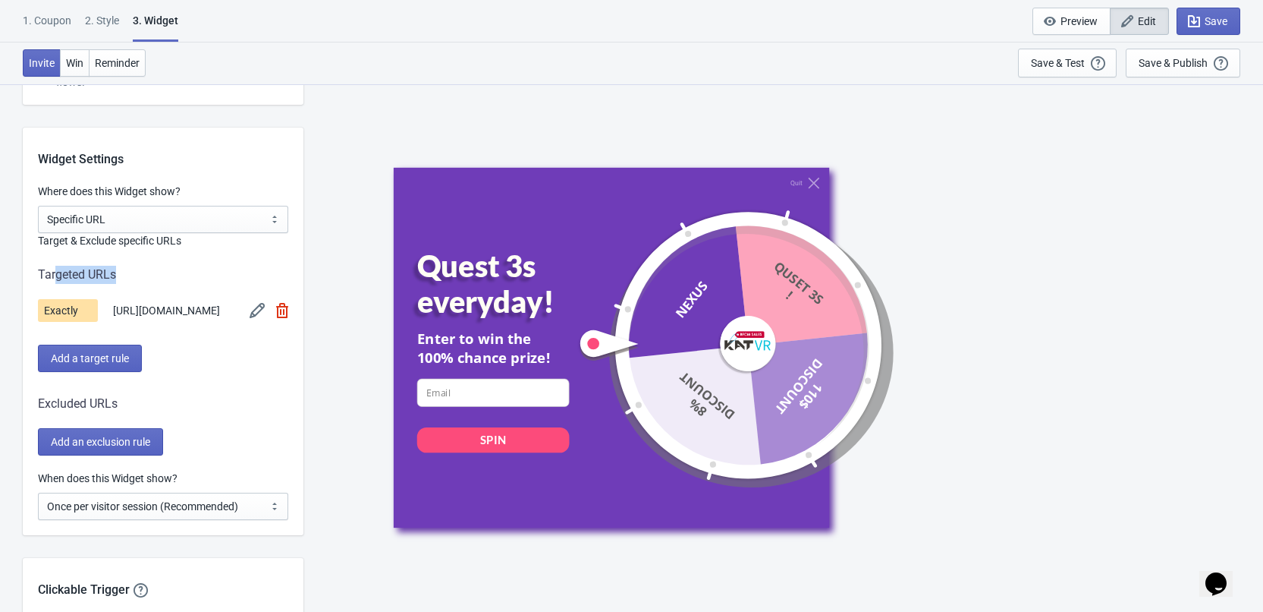
drag, startPoint x: 137, startPoint y: 272, endPoint x: 55, endPoint y: 279, distance: 82.2
click at [55, 279] on div "Targeted URLs" at bounding box center [163, 275] width 250 height 18
click at [203, 372] on div "Add a target rule" at bounding box center [163, 357] width 250 height 27
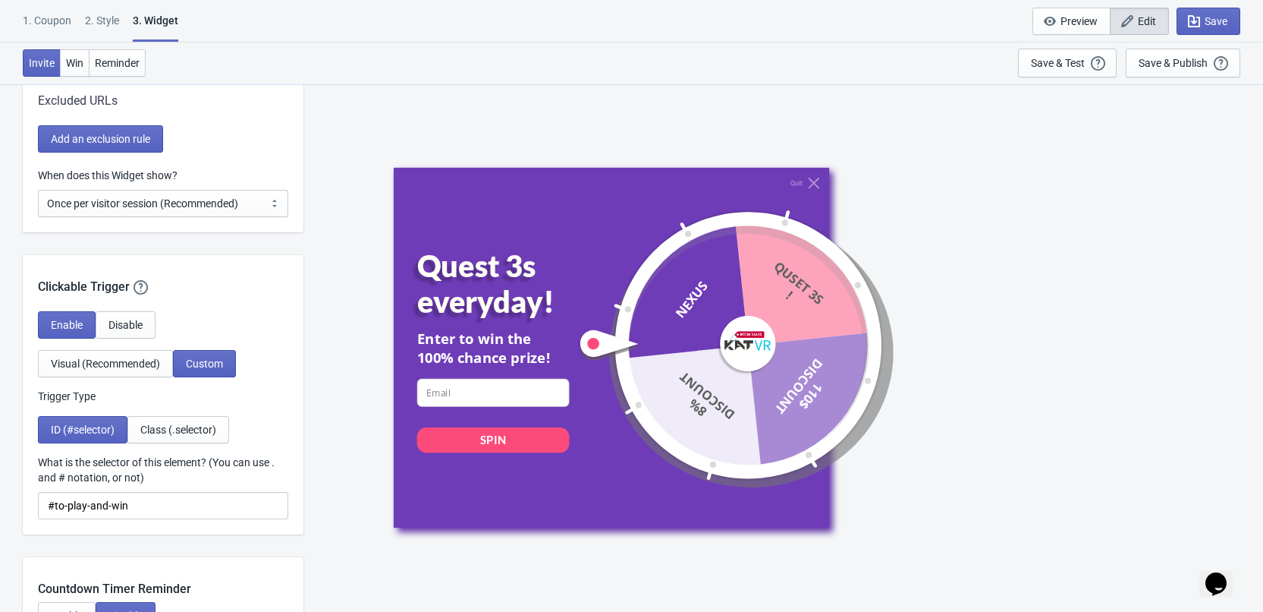
scroll to position [1442, 0]
click at [139, 369] on span "Visual (Recommended)" at bounding box center [105, 363] width 109 height 12
select select "middle_left"
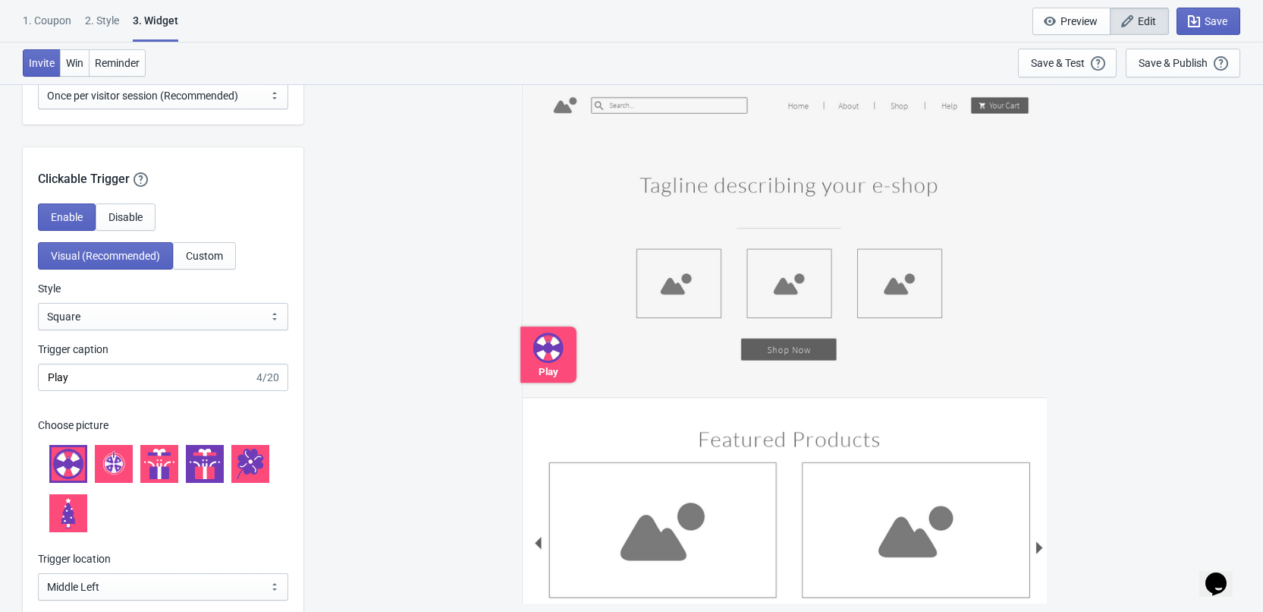
scroll to position [1593, 0]
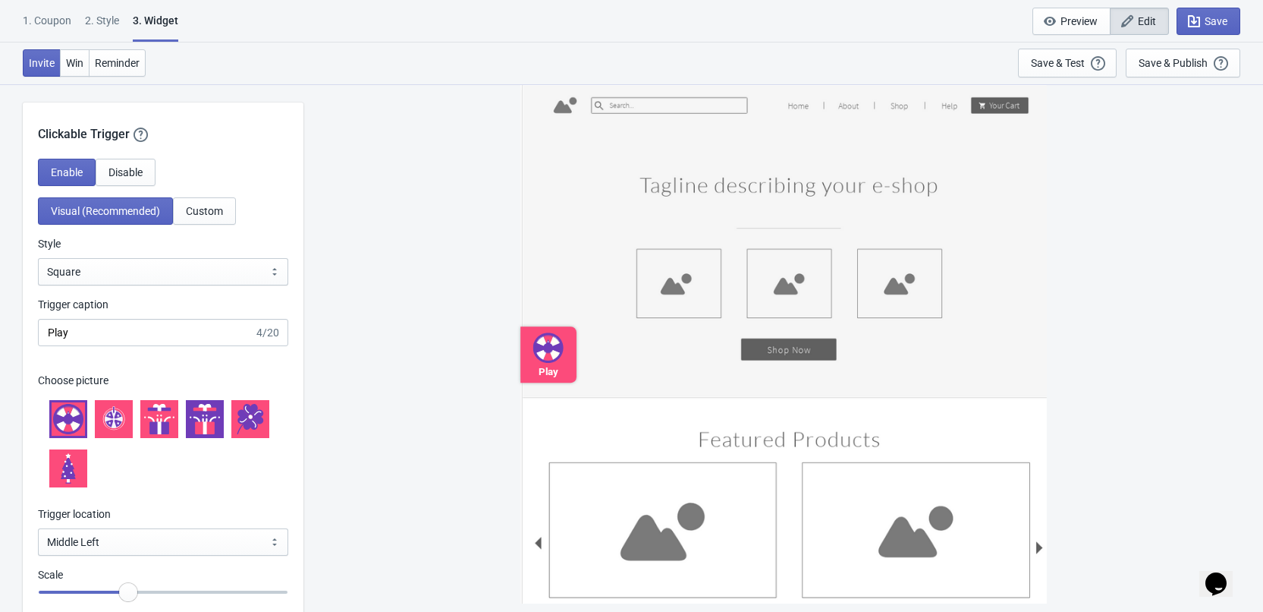
drag, startPoint x: 561, startPoint y: 348, endPoint x: 695, endPoint y: 347, distance: 134.3
click at [695, 347] on div "Play" at bounding box center [784, 343] width 527 height 520
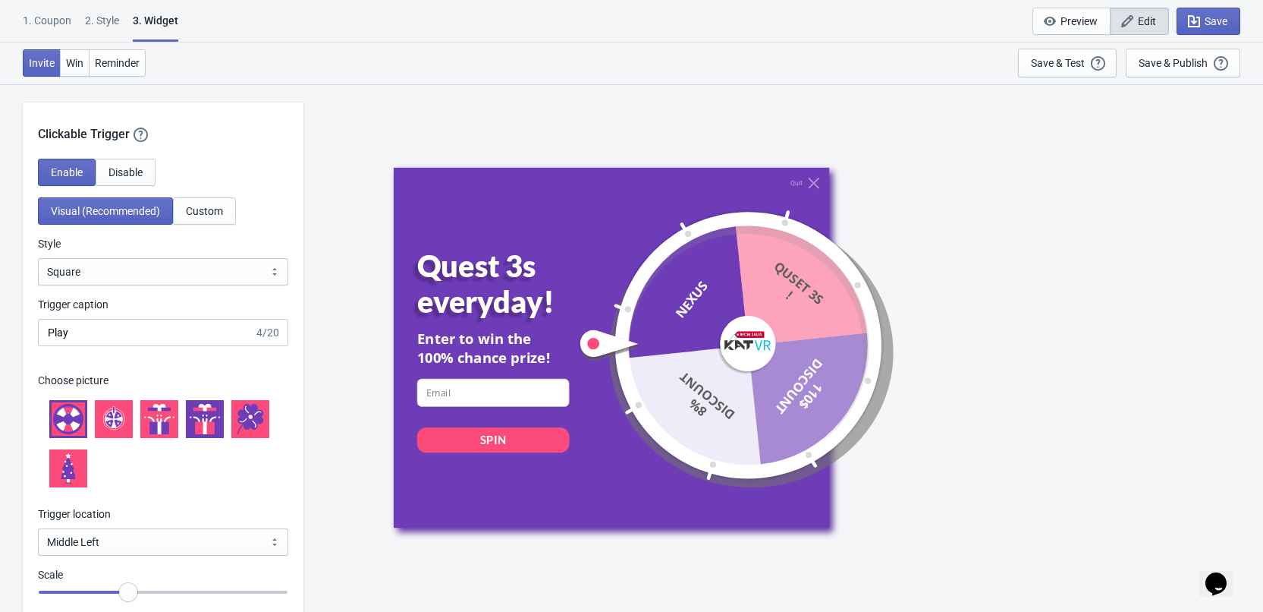
click at [802, 175] on div "Quit Quest 3s everyday! Enter to win the 100% chance prize! email-input SPIN NE…" at bounding box center [611, 347] width 436 height 360
click at [804, 189] on icon "NEXUS QUSET 3S ! 110$ DISCOUNT 8% DISCOUNT" at bounding box center [748, 344] width 326 height 326
click at [808, 187] on icon at bounding box center [813, 182] width 11 height 11
click at [104, 429] on icon at bounding box center [113, 418] width 21 height 21
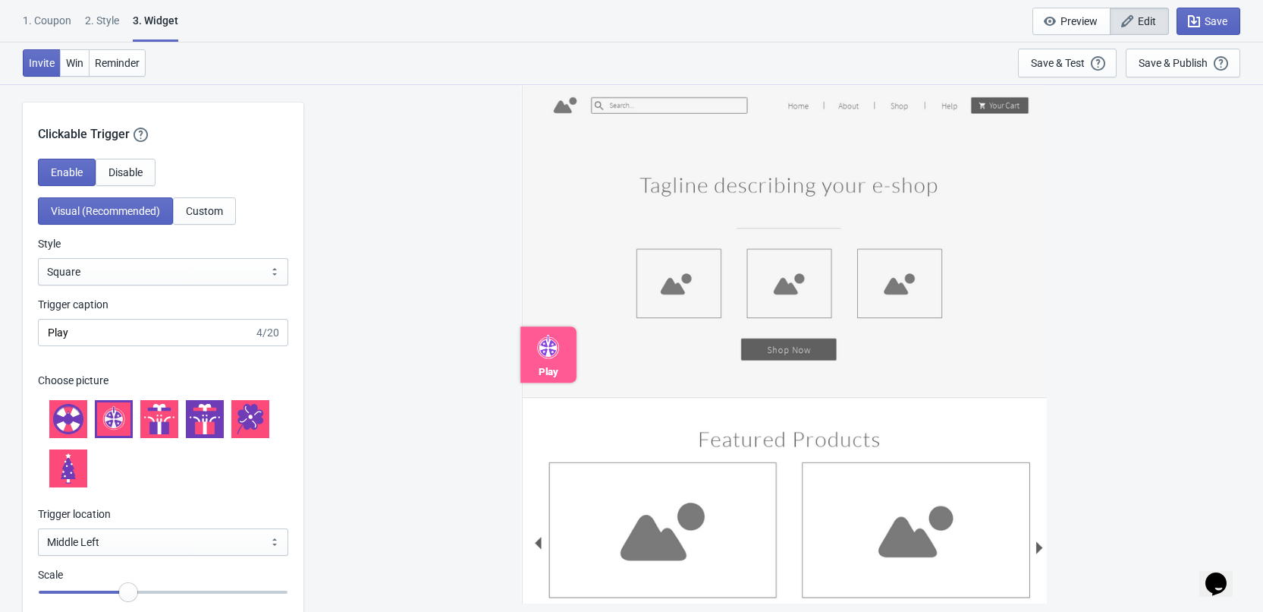
click at [557, 355] on icon at bounding box center [548, 347] width 31 height 31
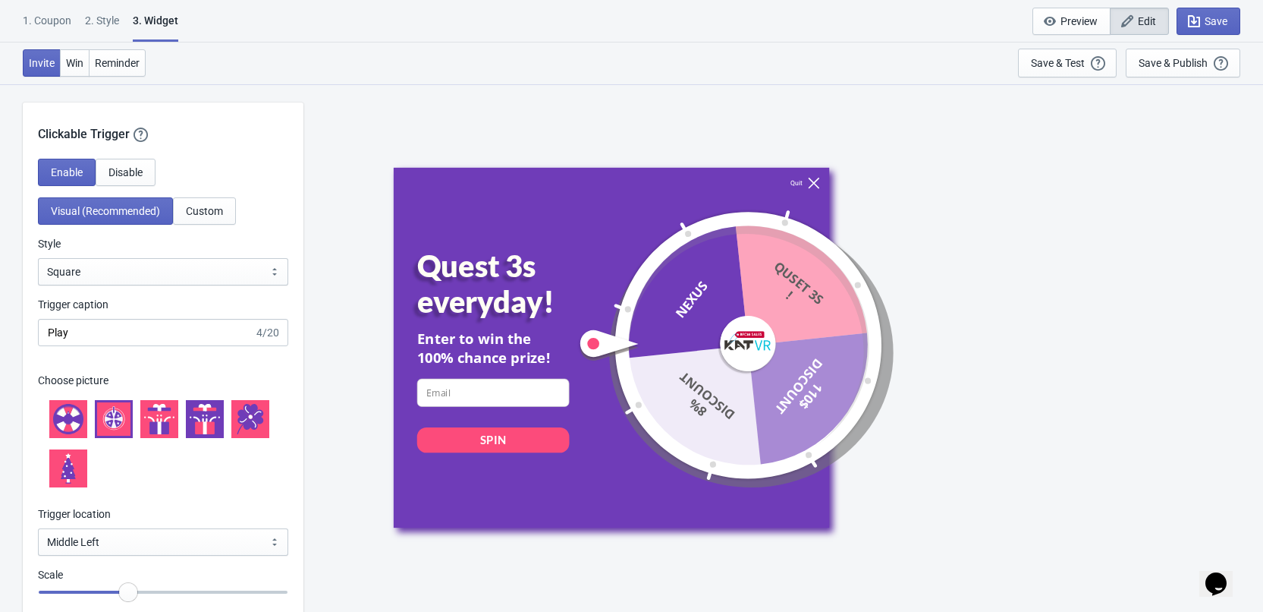
click at [812, 181] on icon at bounding box center [813, 182] width 11 height 11
click at [78, 420] on icon at bounding box center [74, 413] width 12 height 12
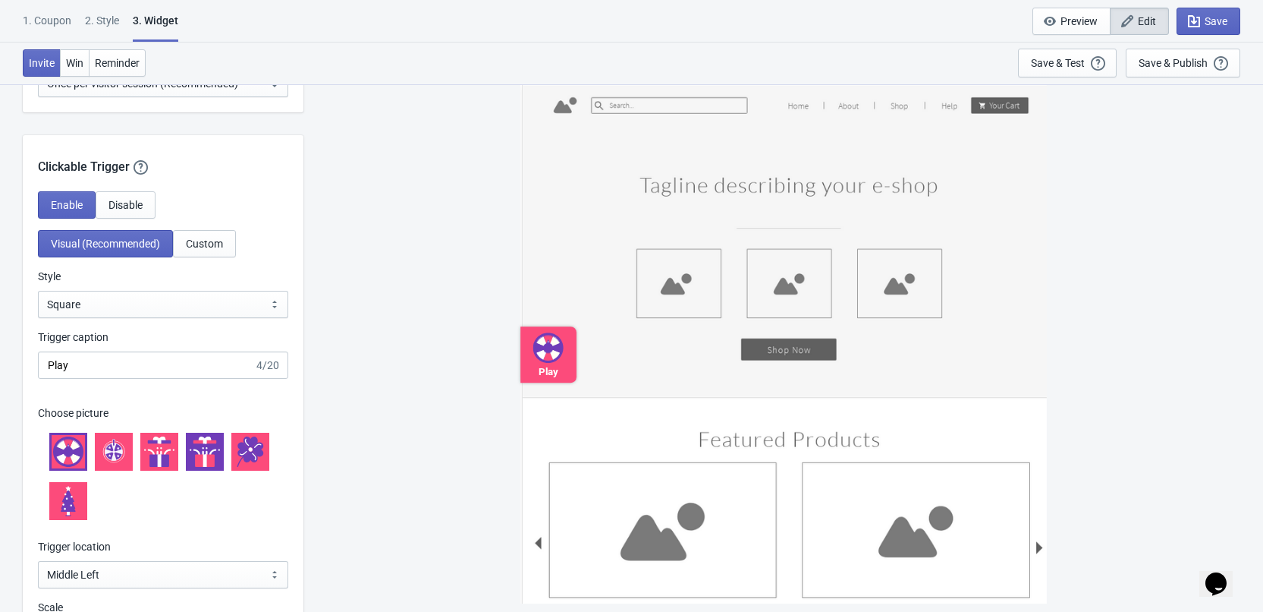
scroll to position [1518, 0]
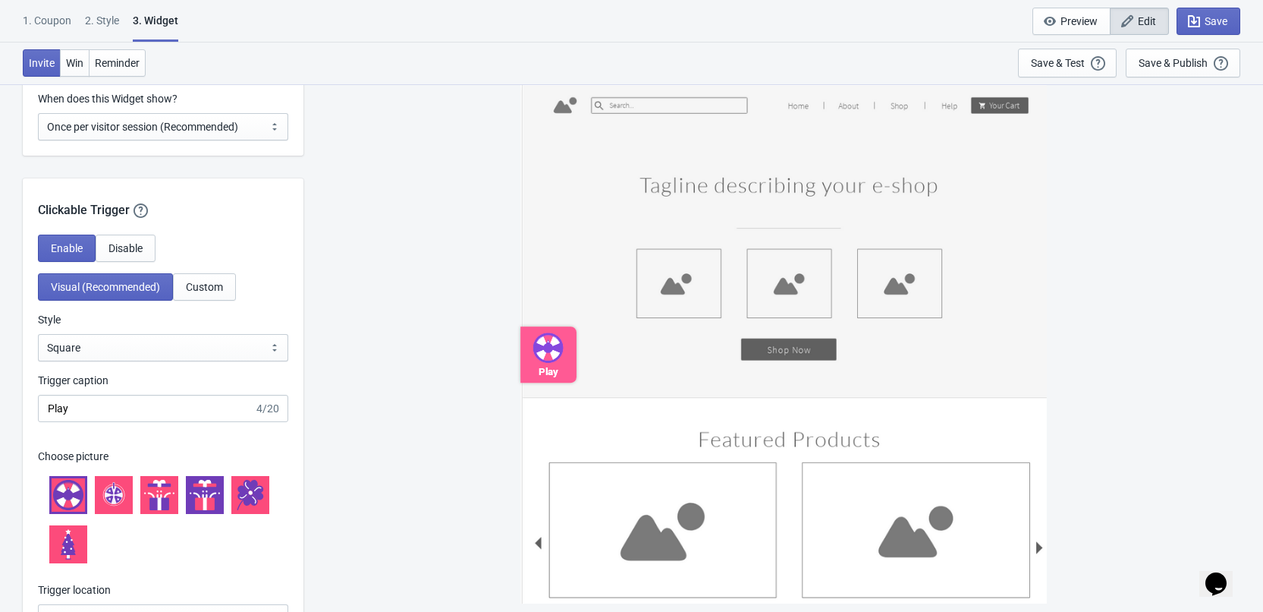
click at [552, 349] on icon at bounding box center [548, 348] width 10 height 10
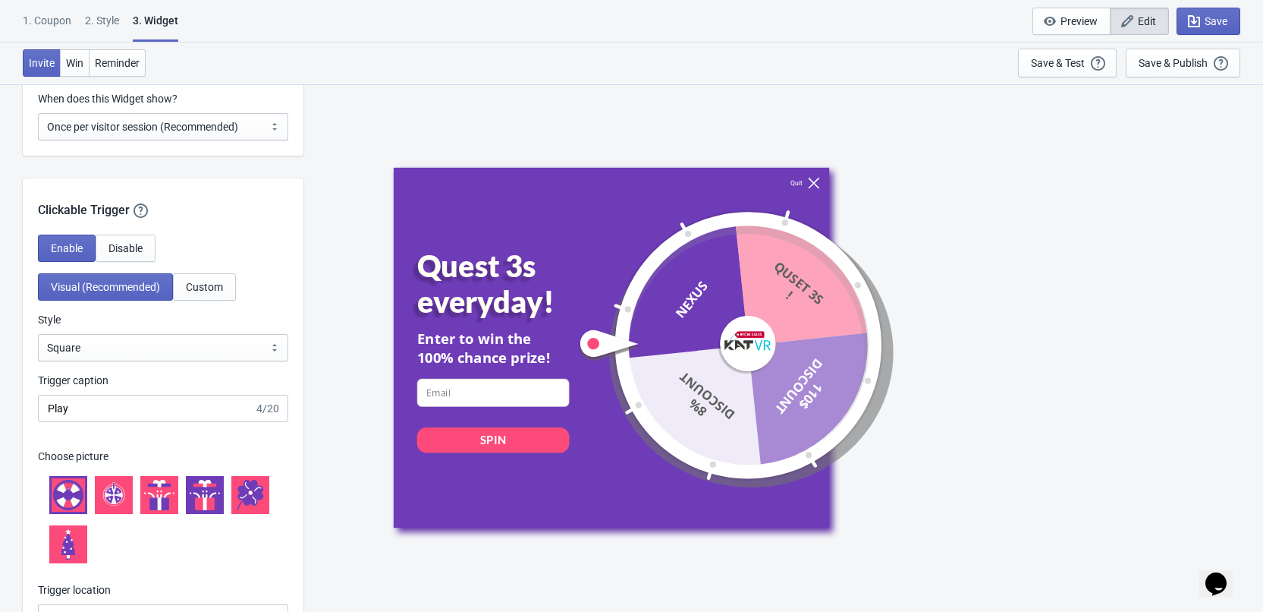
click at [808, 183] on icon at bounding box center [813, 182] width 11 height 11
click at [488, 109] on div "Quit Quest 3s everyday! Enter to win the 100% chance prize! email-input SPIN NE…" at bounding box center [783, 346] width 945 height 527
click at [346, 323] on div "Quit Quest 3s everyday! Enter to win the 100% chance prize! email-input SPIN NE…" at bounding box center [783, 346] width 945 height 527
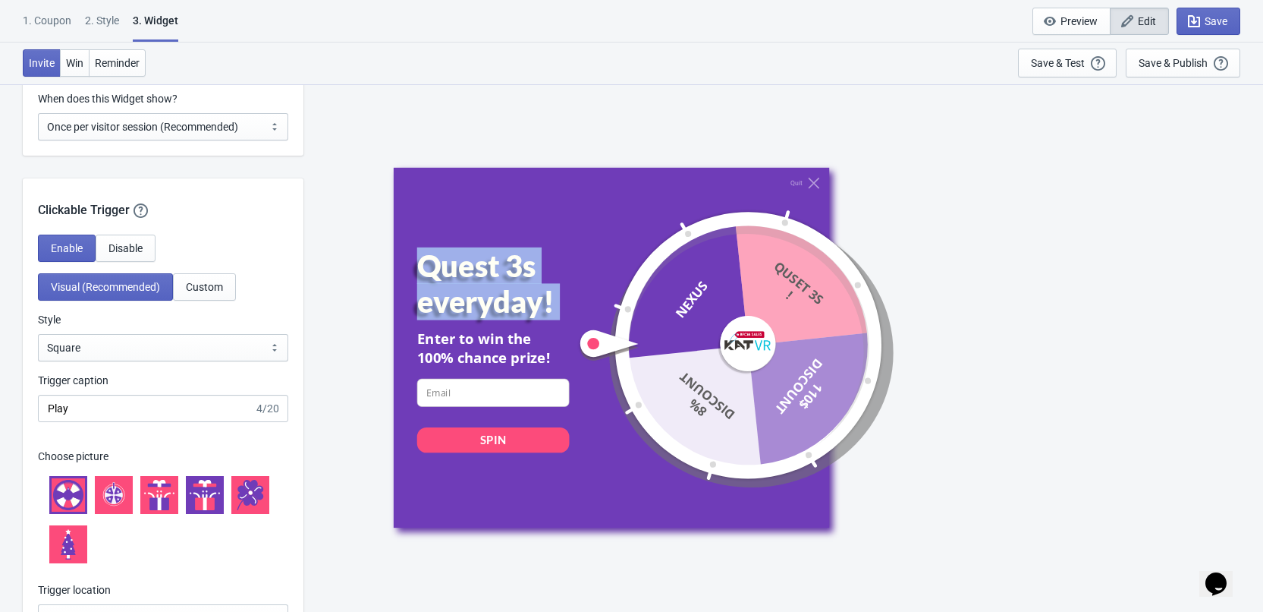
click at [345, 323] on div "Quit Quest 3s everyday! Enter to win the 100% chance prize! email-input SPIN NE…" at bounding box center [783, 346] width 945 height 527
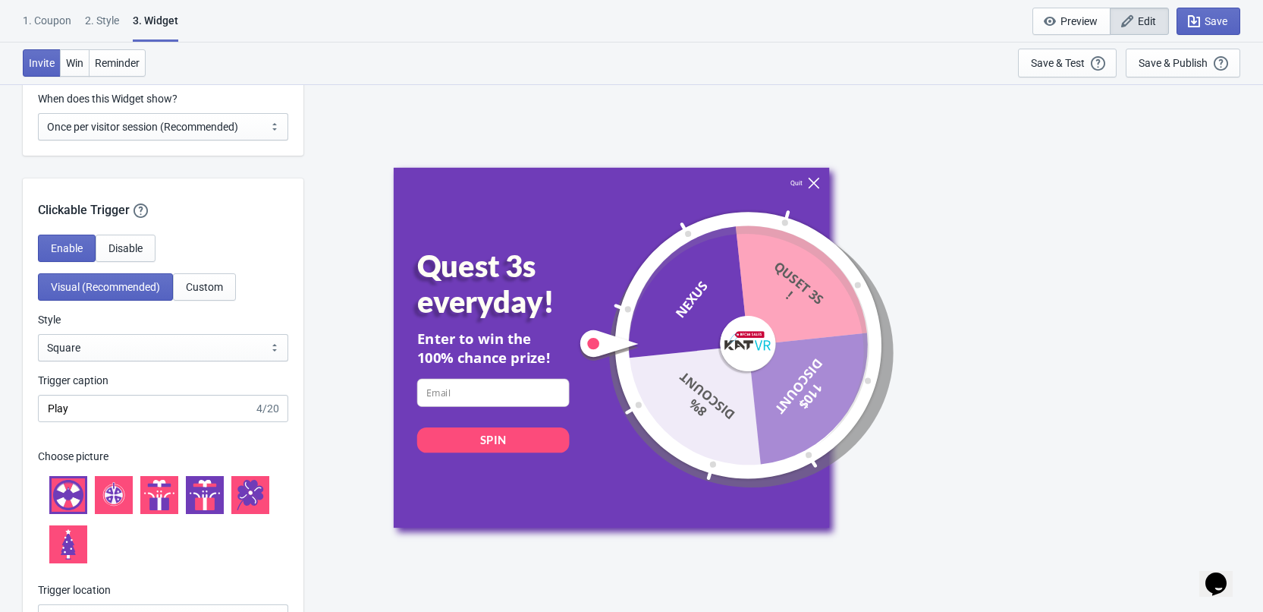
click at [813, 181] on icon at bounding box center [813, 182] width 11 height 11
click at [126, 510] on icon at bounding box center [114, 495] width 30 height 30
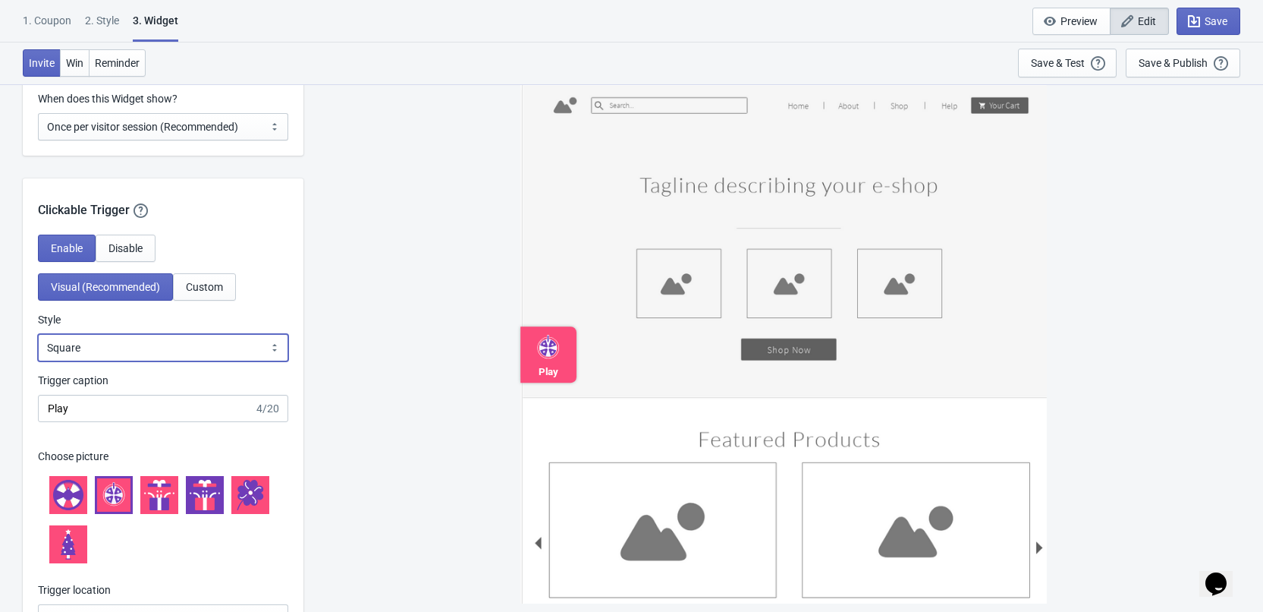
click at [168, 361] on select "Square Circle Tab" at bounding box center [163, 347] width 250 height 27
click at [38, 358] on select "Square Circle Tab" at bounding box center [163, 347] width 250 height 27
click at [156, 361] on select "Square Circle Tab" at bounding box center [163, 347] width 250 height 27
click at [38, 358] on select "Square Circle Tab" at bounding box center [163, 347] width 250 height 27
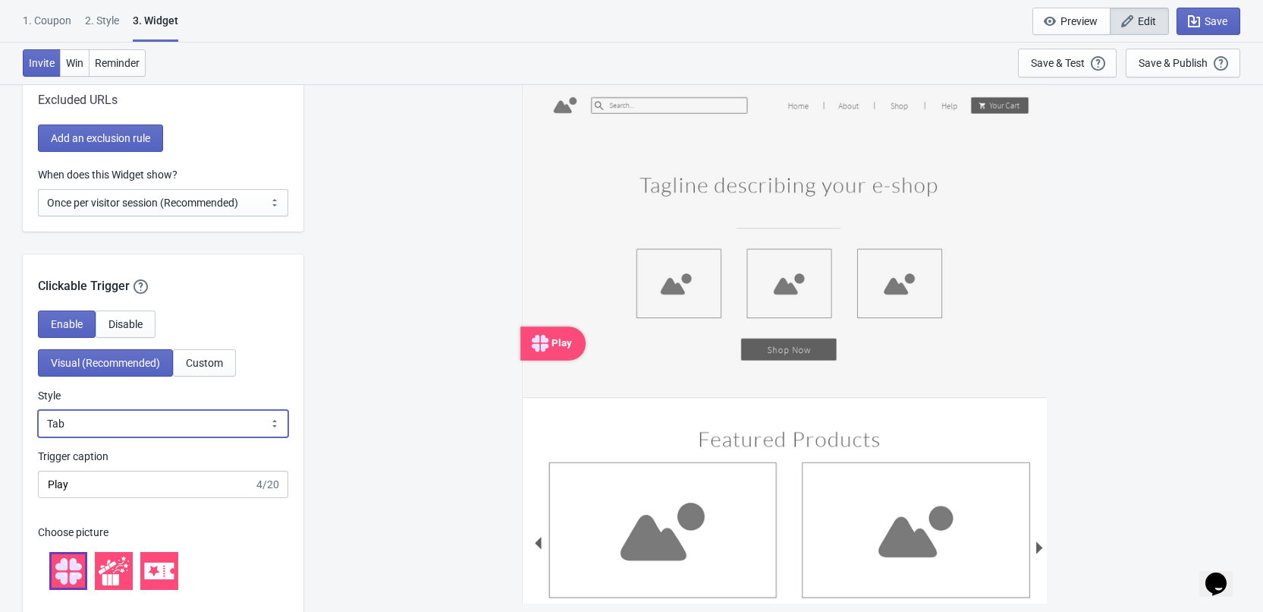
scroll to position [1366, 0]
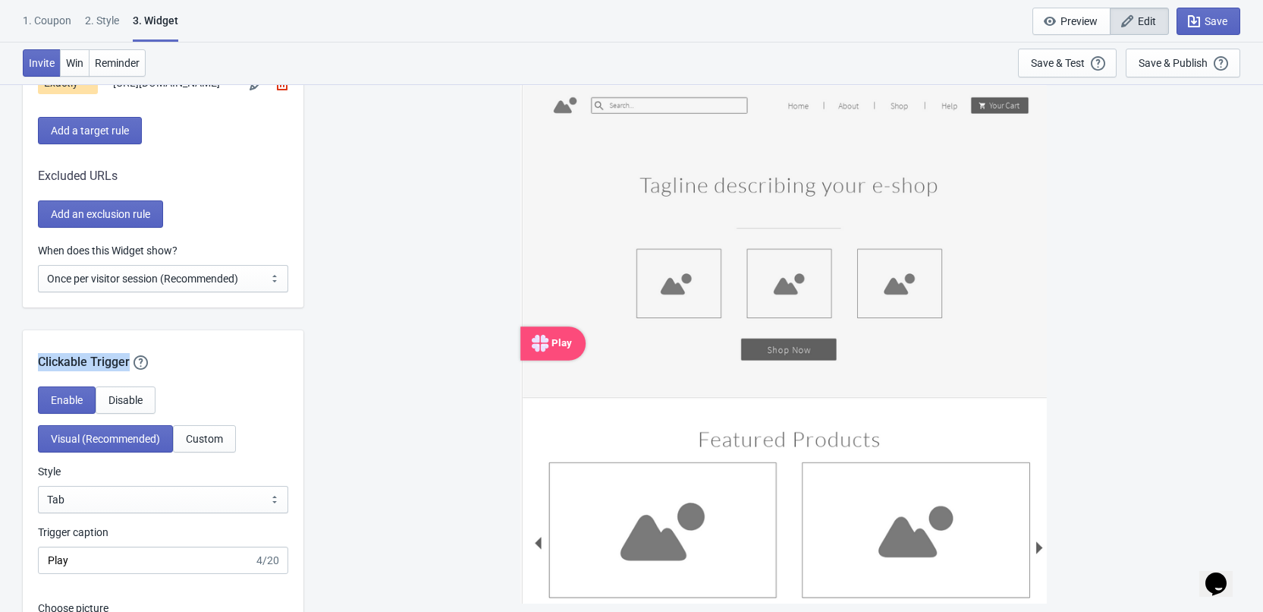
drag, startPoint x: 41, startPoint y: 383, endPoint x: 130, endPoint y: 390, distance: 89.0
click at [130, 371] on div "Clickable Trigger Our handy clickable trigger allow your visitors to re-trigger…" at bounding box center [163, 350] width 281 height 41
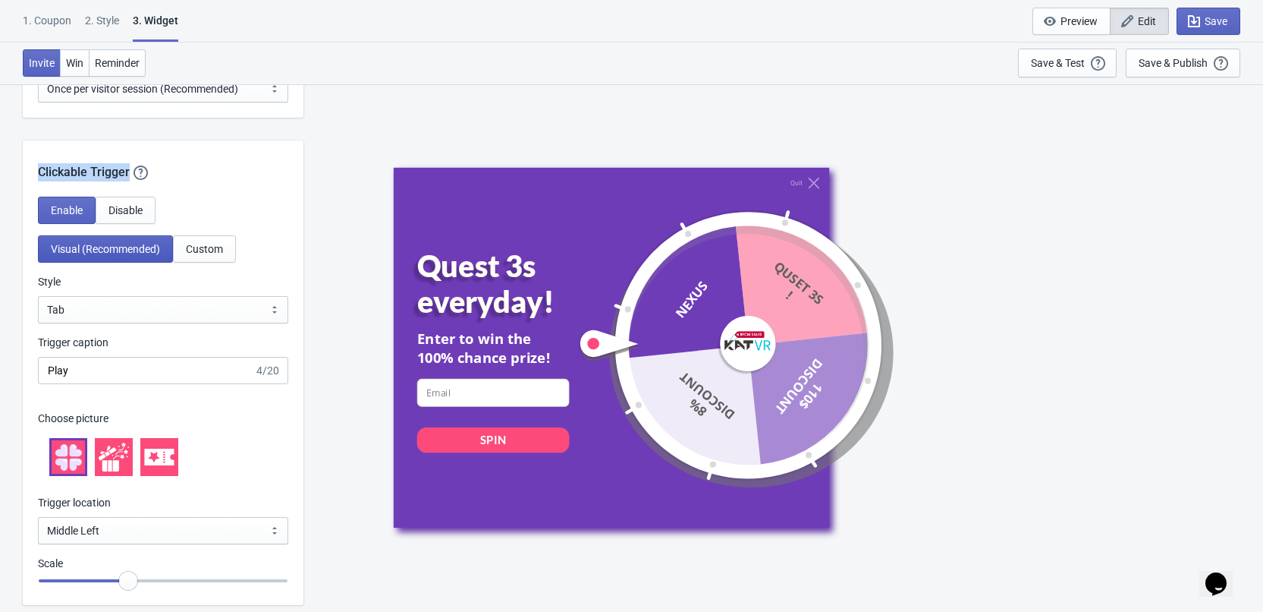
scroll to position [1593, 0]
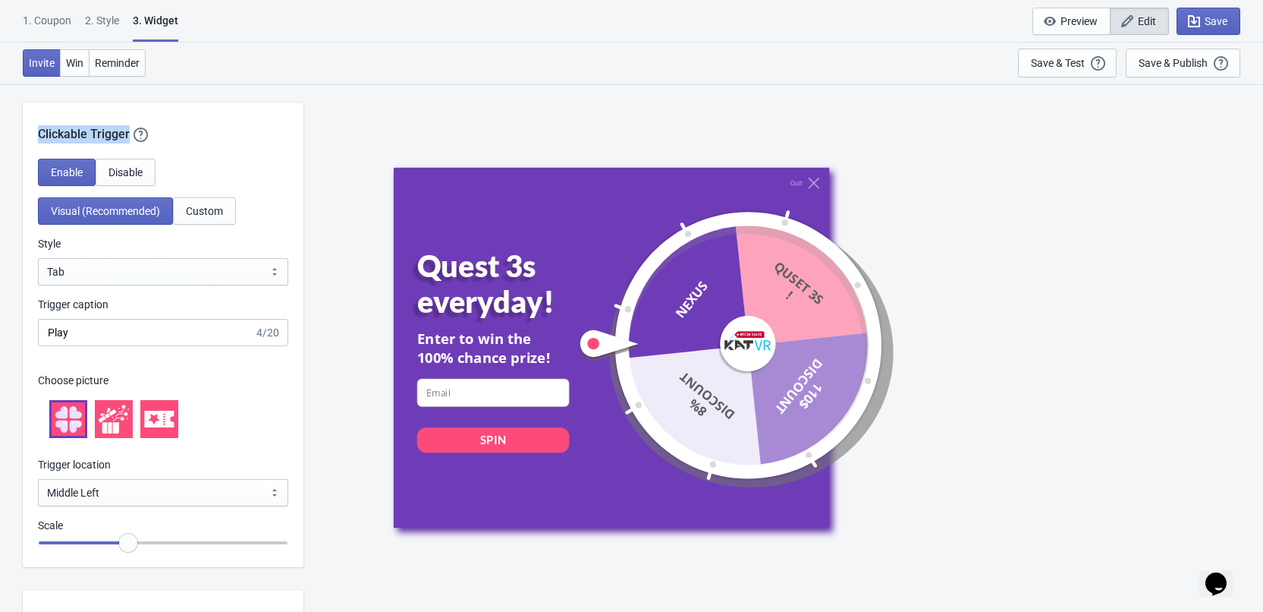
click at [101, 143] on div "Clickable Trigger Our handy clickable trigger allow your visitors to re-trigger…" at bounding box center [163, 122] width 281 height 41
click at [115, 285] on select "Square Circle Tab" at bounding box center [163, 271] width 250 height 27
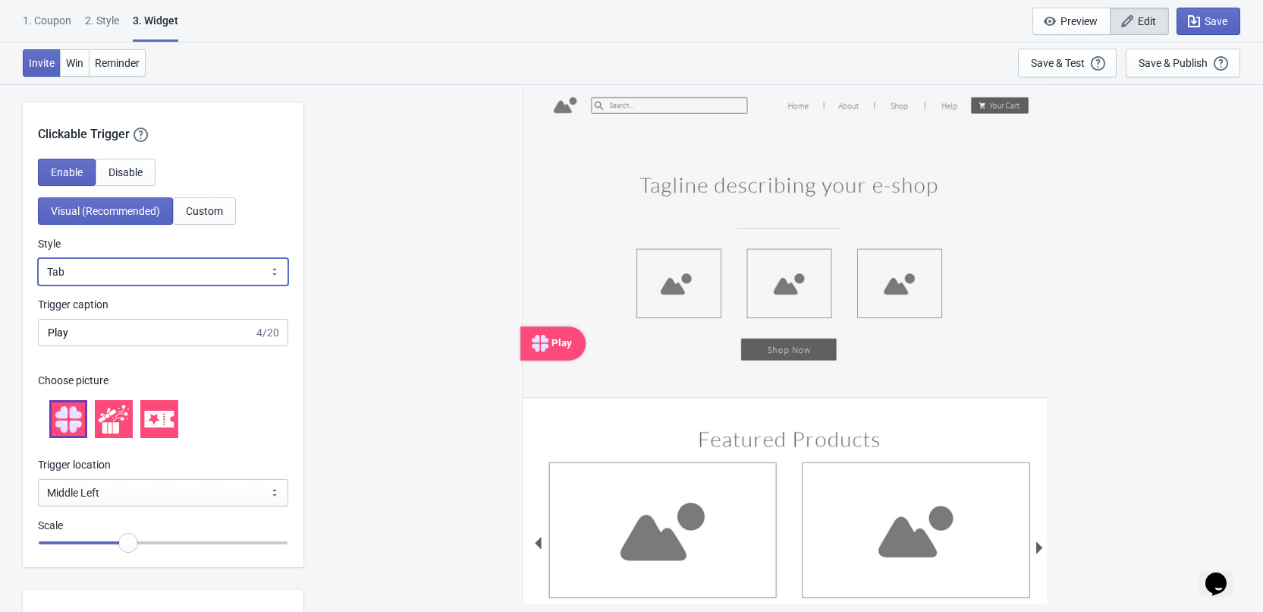
click at [38, 282] on select "Square Circle Tab" at bounding box center [163, 271] width 250 height 27
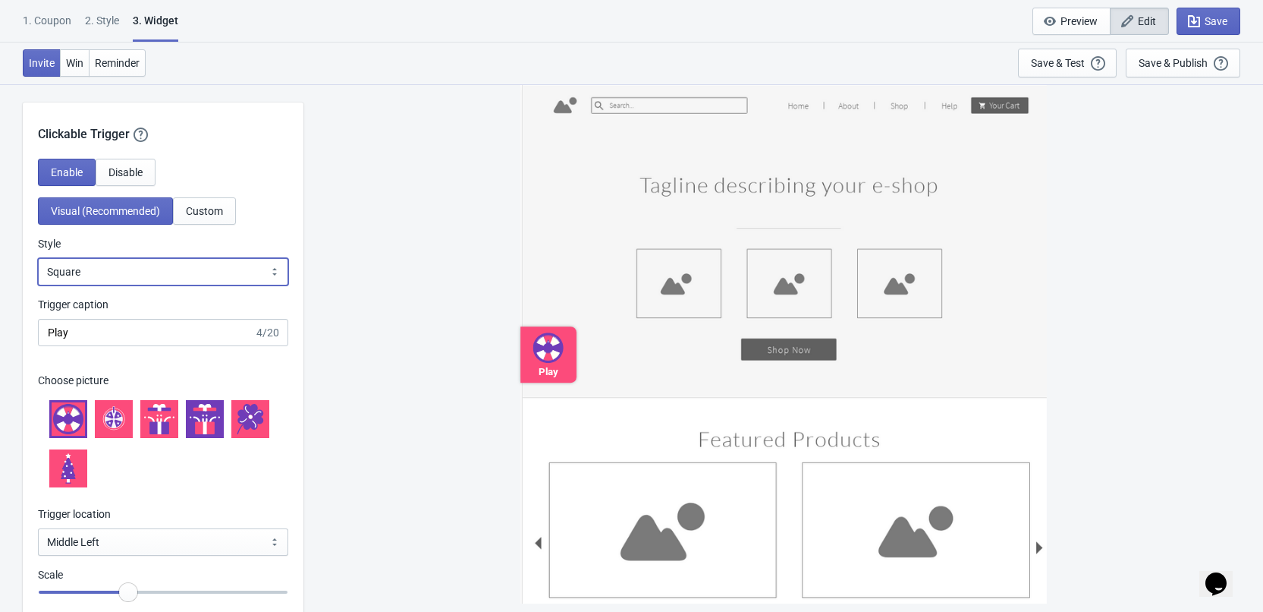
click at [98, 285] on select "Square Circle Tab" at bounding box center [163, 271] width 250 height 27
click at [38, 282] on select "Square Circle Tab" at bounding box center [163, 271] width 250 height 27
click at [131, 285] on select "Square Circle Tab" at bounding box center [163, 271] width 250 height 27
click at [38, 282] on select "Square Circle Tab" at bounding box center [163, 271] width 250 height 27
click at [564, 348] on icon at bounding box center [548, 347] width 31 height 31
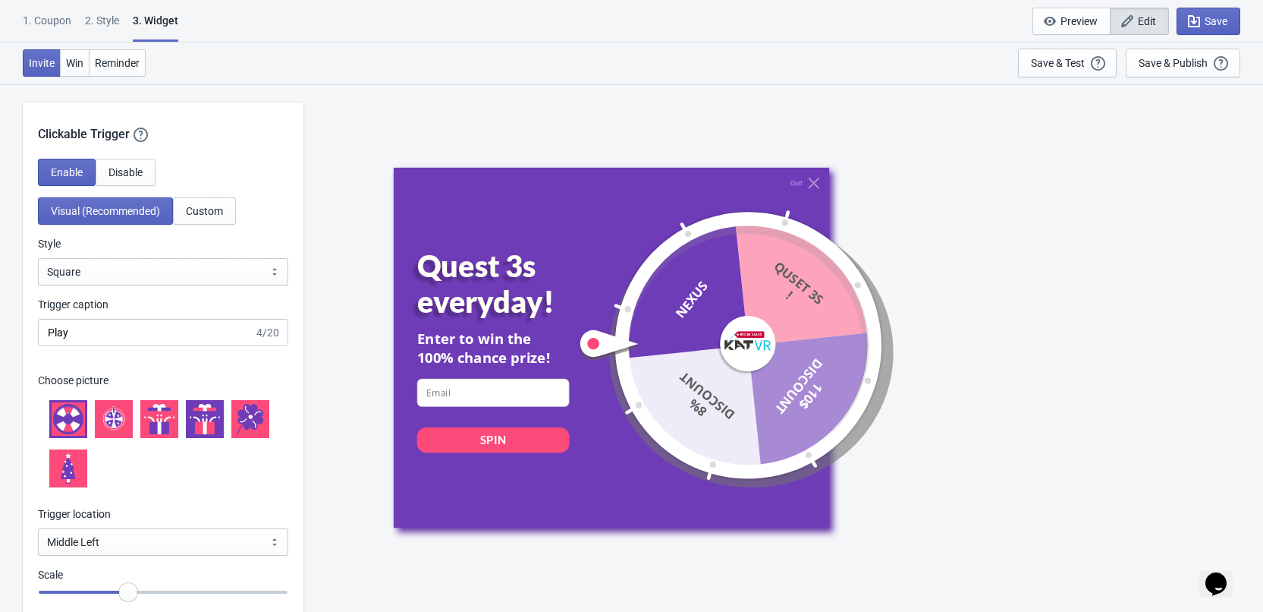
click at [71, 476] on icon at bounding box center [68, 471] width 14 height 8
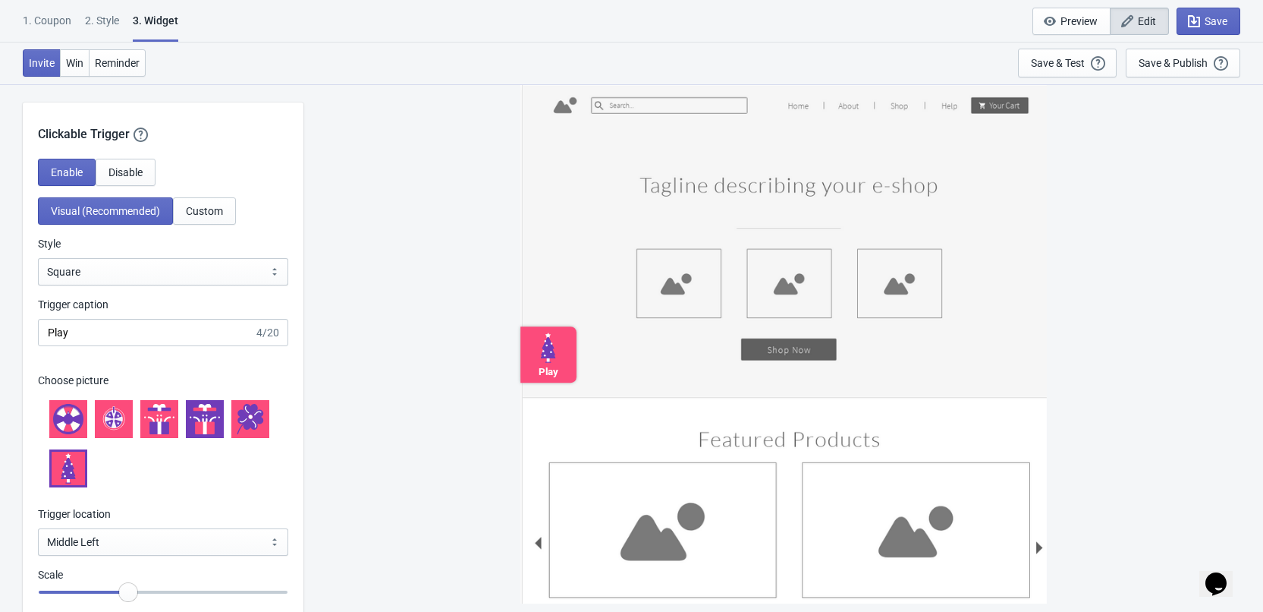
click at [244, 429] on icon at bounding box center [251, 423] width 14 height 12
click at [208, 434] on icon at bounding box center [205, 419] width 30 height 30
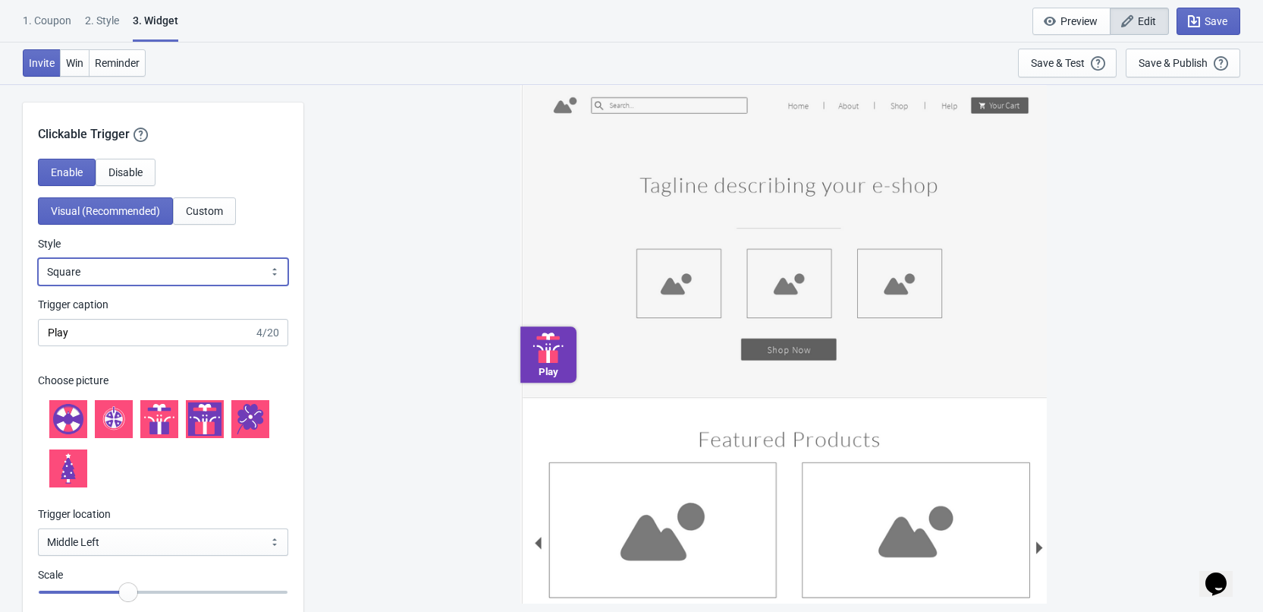
click at [125, 285] on select "Square Circle Tab" at bounding box center [163, 271] width 250 height 27
select select "tab"
click at [38, 282] on select "Square Circle Tab" at bounding box center [163, 271] width 250 height 27
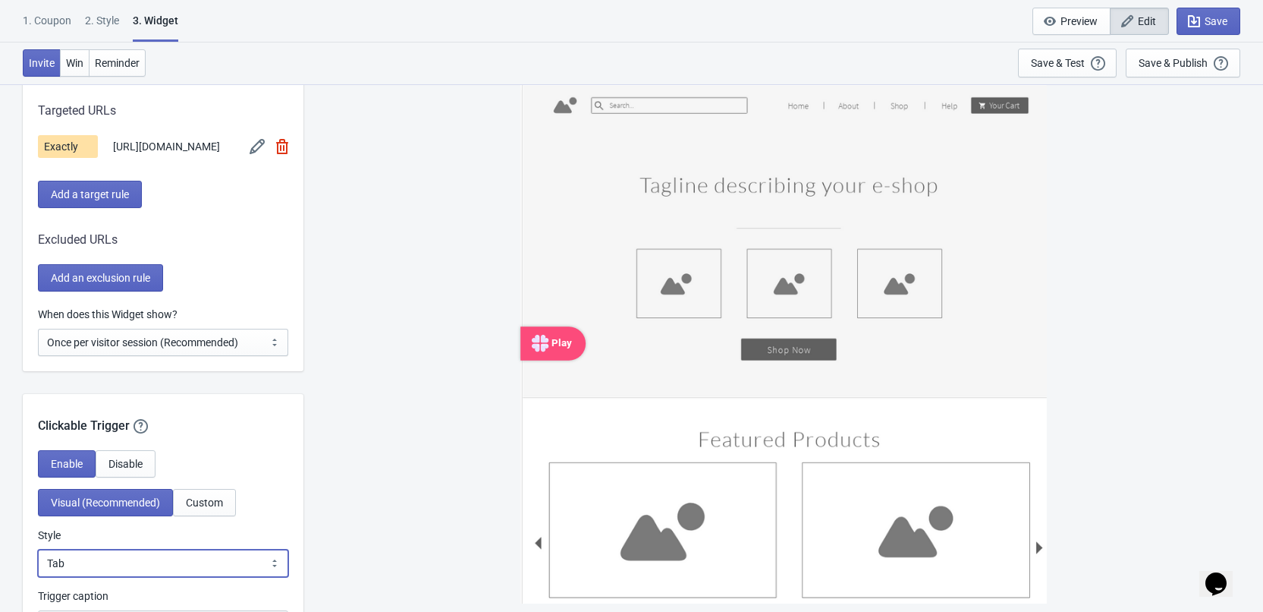
scroll to position [1290, 0]
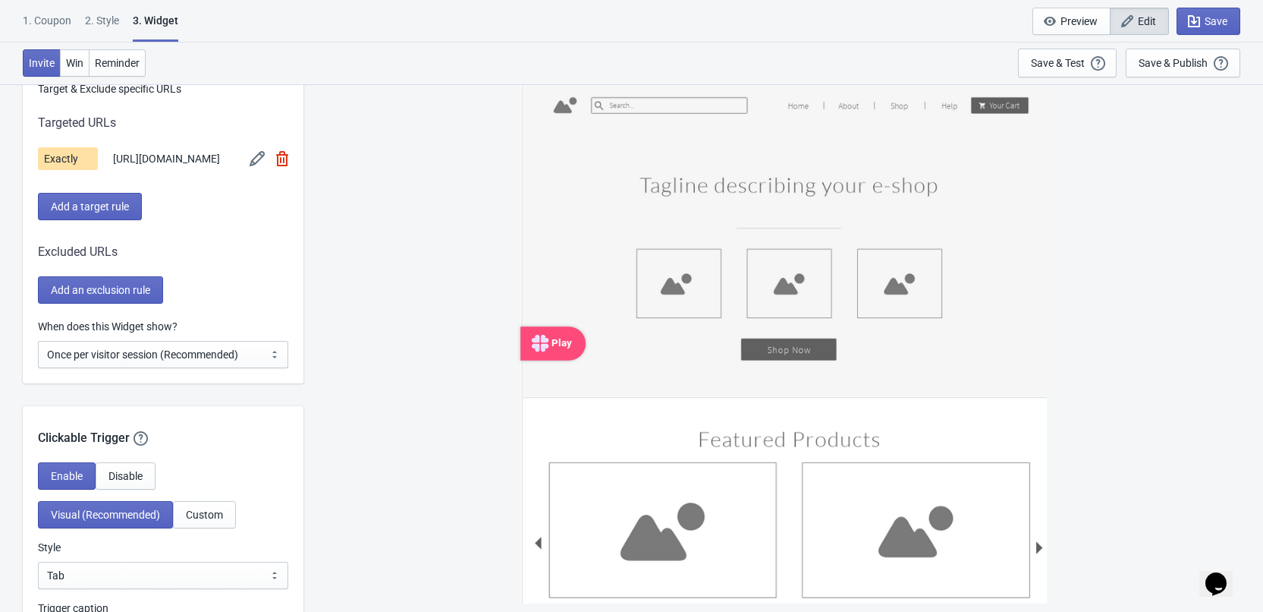
drag, startPoint x: 540, startPoint y: 348, endPoint x: 868, endPoint y: 342, distance: 328.6
click at [868, 342] on div "Play" at bounding box center [784, 343] width 527 height 520
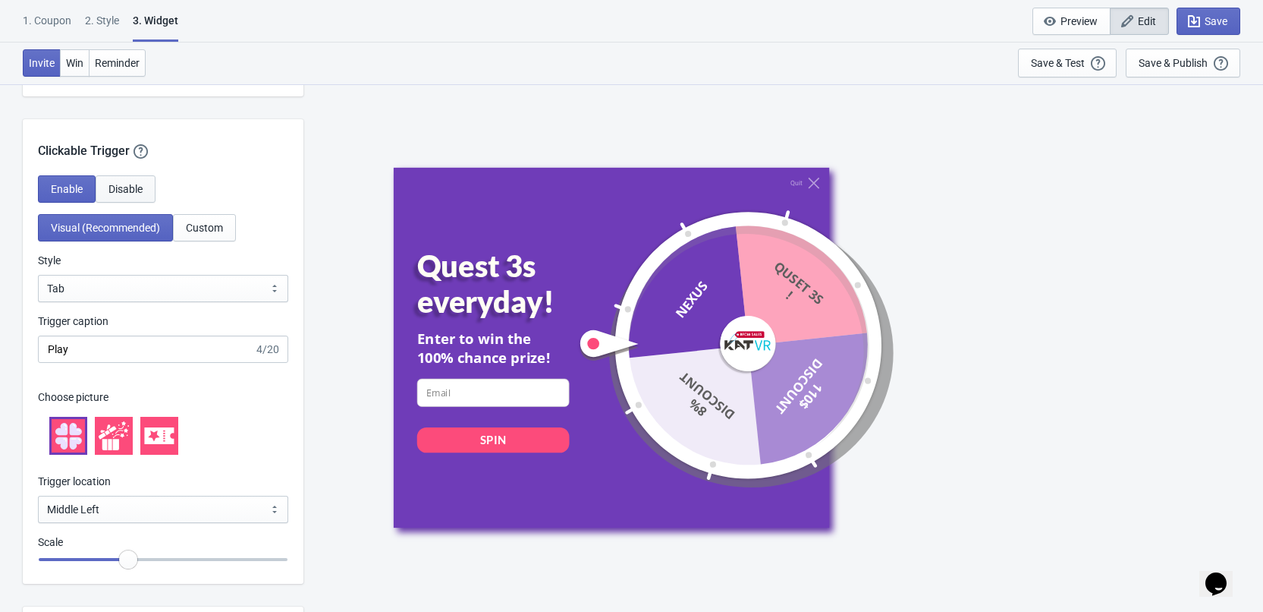
scroll to position [1593, 0]
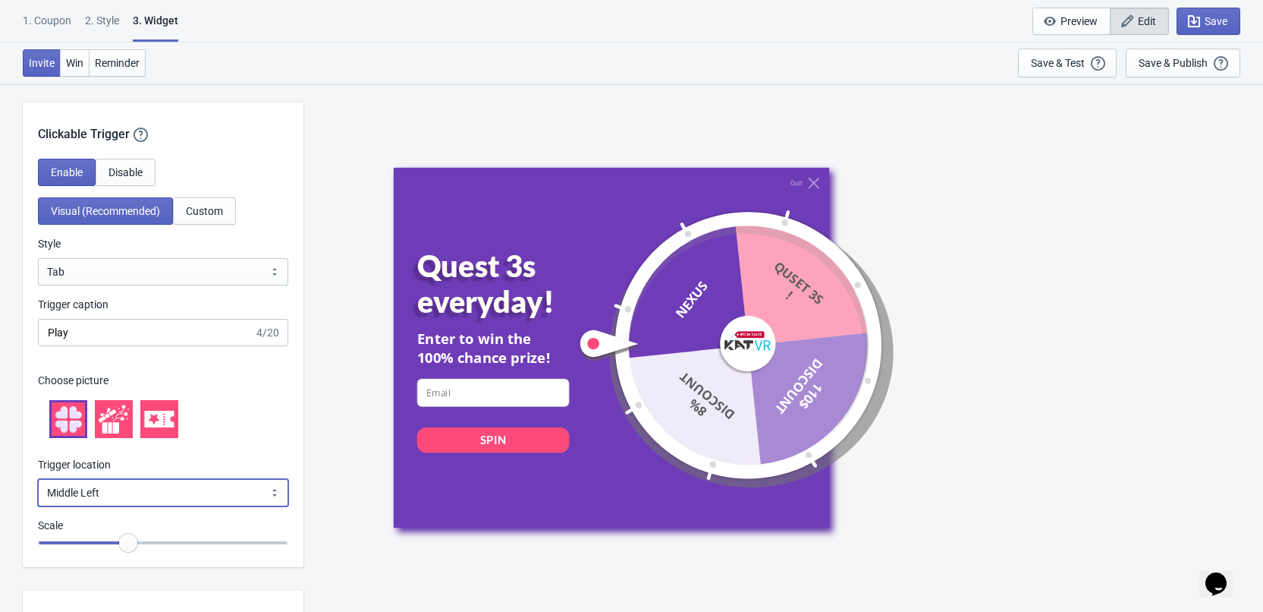
click at [112, 506] on select "Bottom Left Bottom Right Middle Left Middle Right Top Left Top Right" at bounding box center [163, 492] width 250 height 27
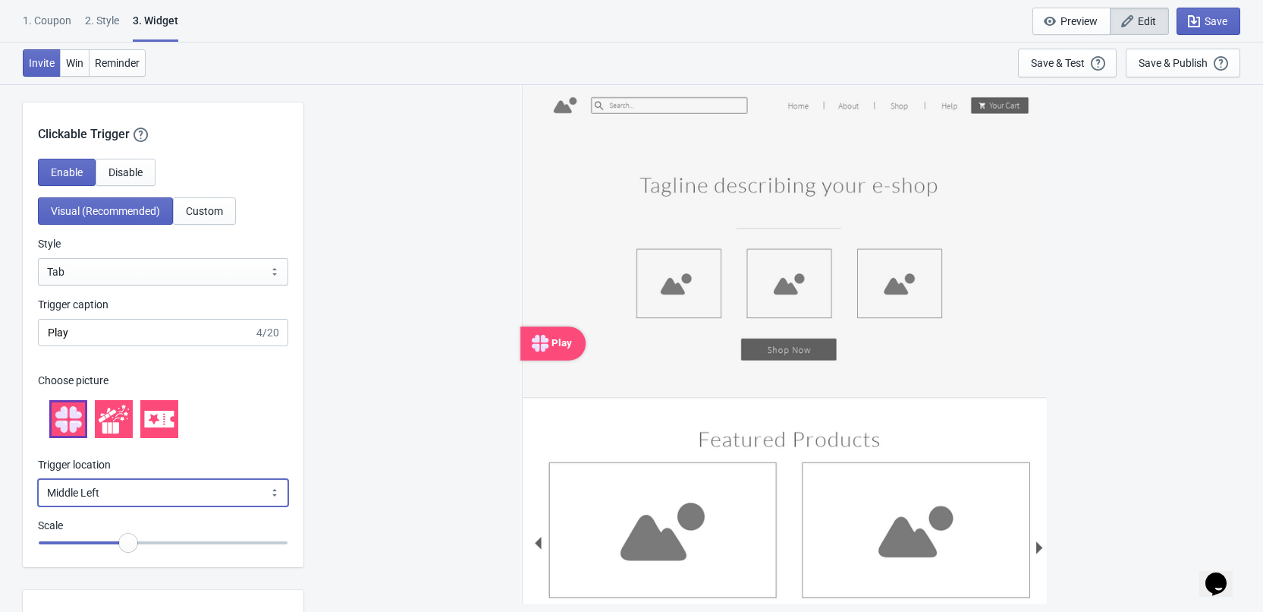
click at [112, 506] on select "Bottom Left Bottom Right Middle Left Middle Right Top Left Top Right" at bounding box center [163, 492] width 250 height 27
click at [38, 503] on select "Bottom Left Bottom Right Middle Left Middle Right Top Left Top Right" at bounding box center [163, 492] width 250 height 27
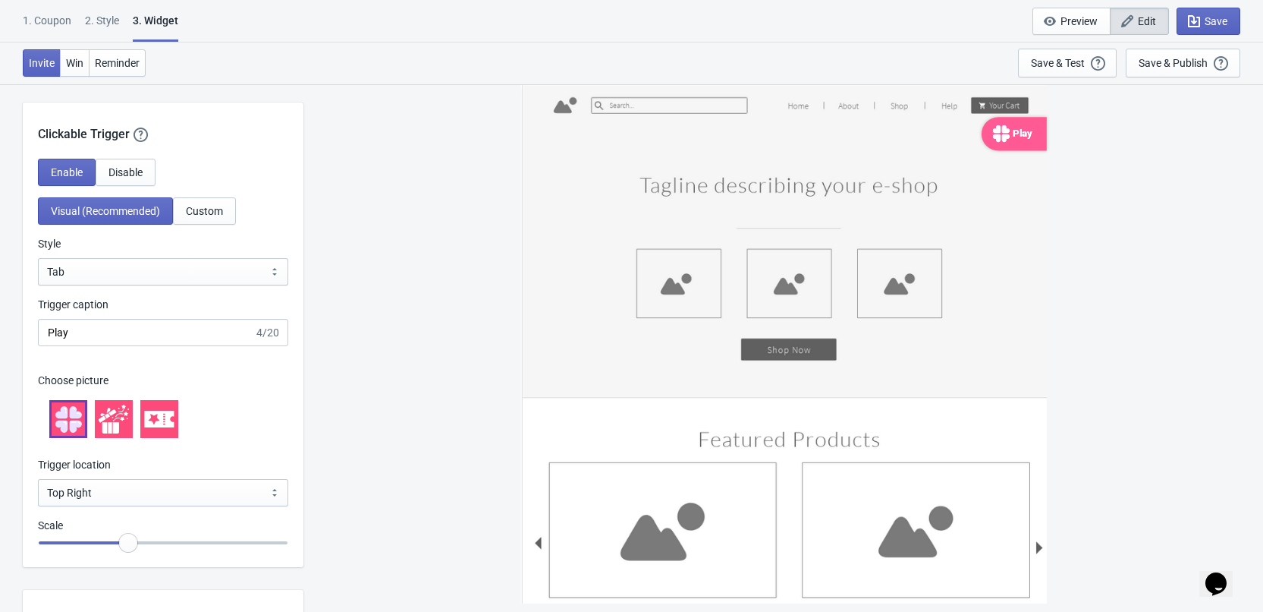
click at [1012, 140] on div "Play" at bounding box center [1022, 133] width 20 height 17
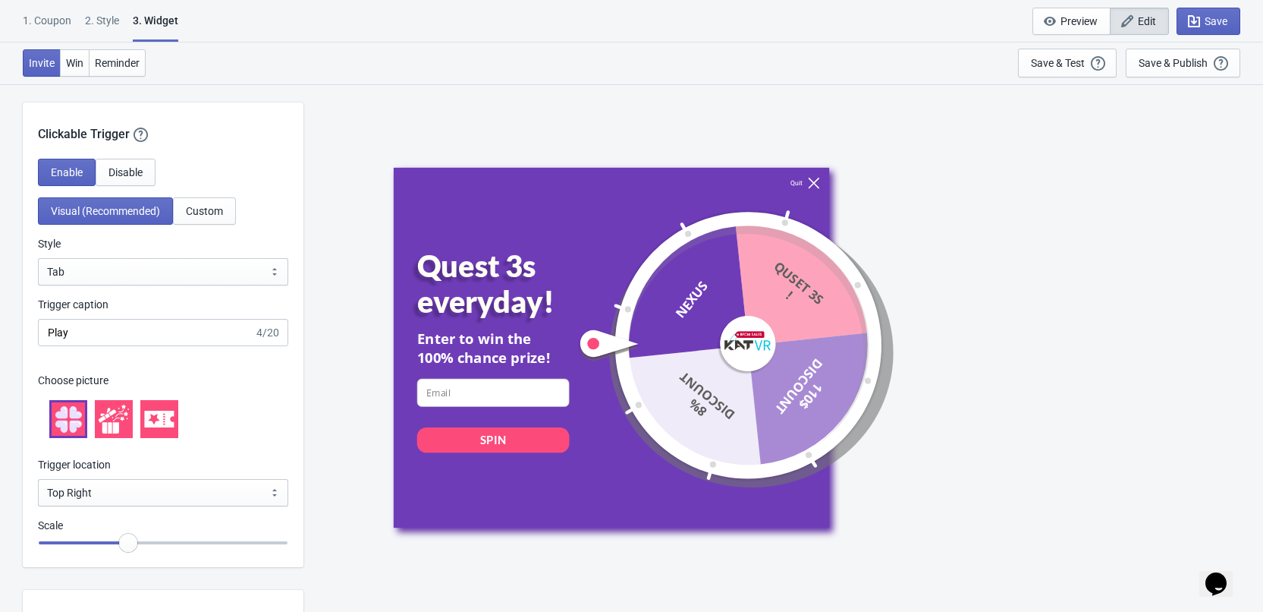
click at [816, 181] on icon at bounding box center [813, 182] width 11 height 11
click at [140, 506] on select "Bottom Left Bottom Right Middle Left Middle Right Top Left Top Right" at bounding box center [163, 492] width 250 height 27
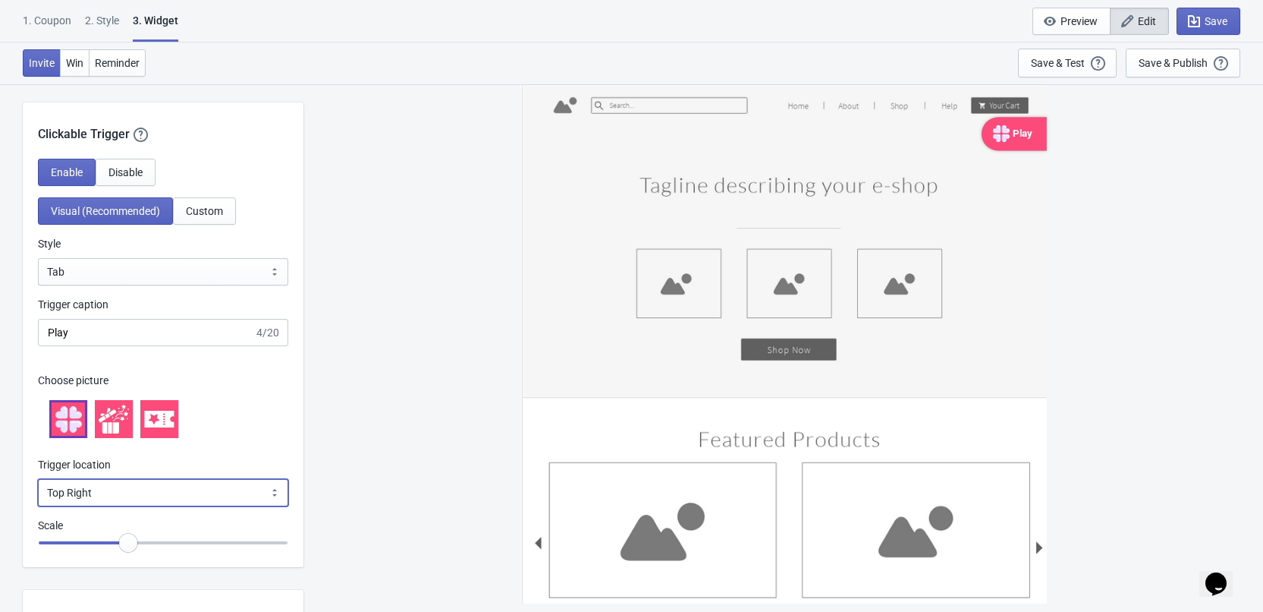
click at [38, 503] on select "Bottom Left Bottom Right Middle Left Middle Right Top Left Top Right" at bounding box center [163, 492] width 250 height 27
click at [121, 506] on select "Bottom Left Bottom Right Middle Left Middle Right Top Left Top Right" at bounding box center [163, 492] width 250 height 27
click at [38, 503] on select "Bottom Left Bottom Right Middle Left Middle Right Top Left Top Right" at bounding box center [163, 492] width 250 height 27
click at [129, 506] on select "Bottom Left Bottom Right Middle Left Middle Right Top Left Top Right" at bounding box center [163, 492] width 250 height 27
select select "bottom_right"
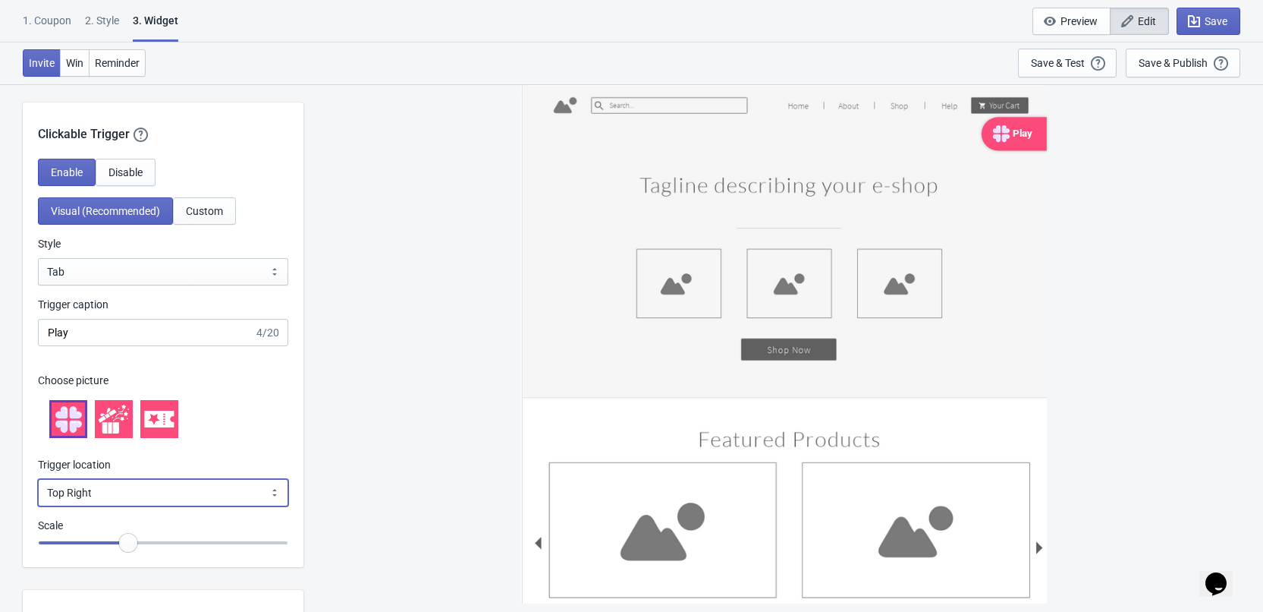
click at [38, 503] on select "Bottom Left Bottom Right Middle Left Middle Right Top Left Top Right" at bounding box center [163, 492] width 250 height 27
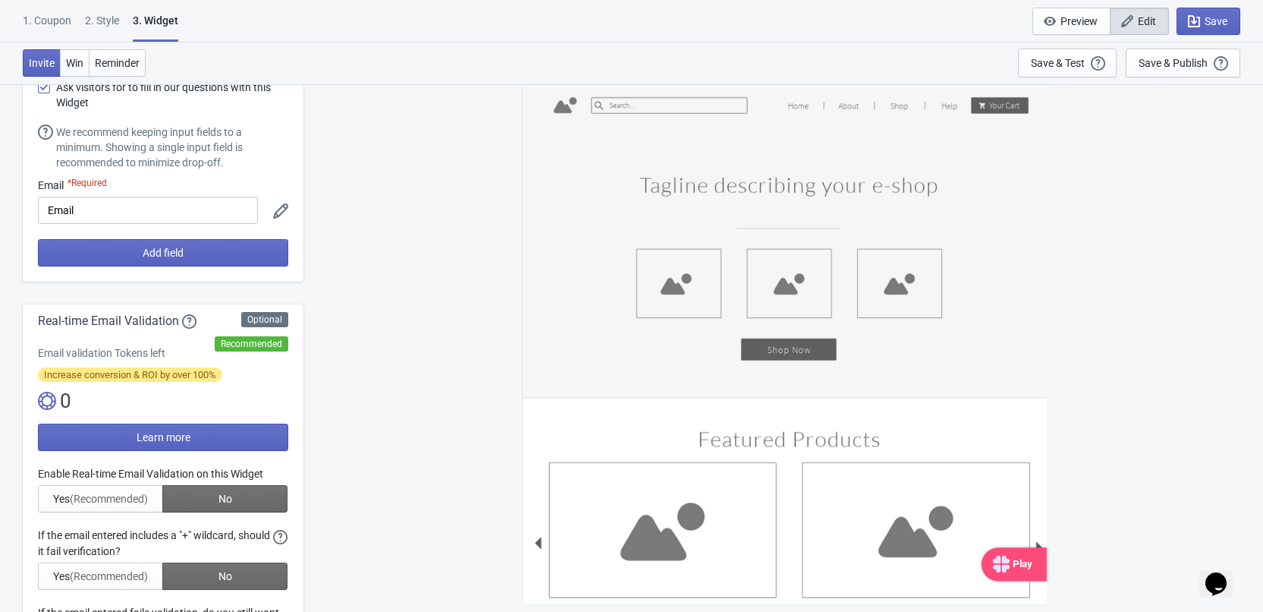
scroll to position [0, 0]
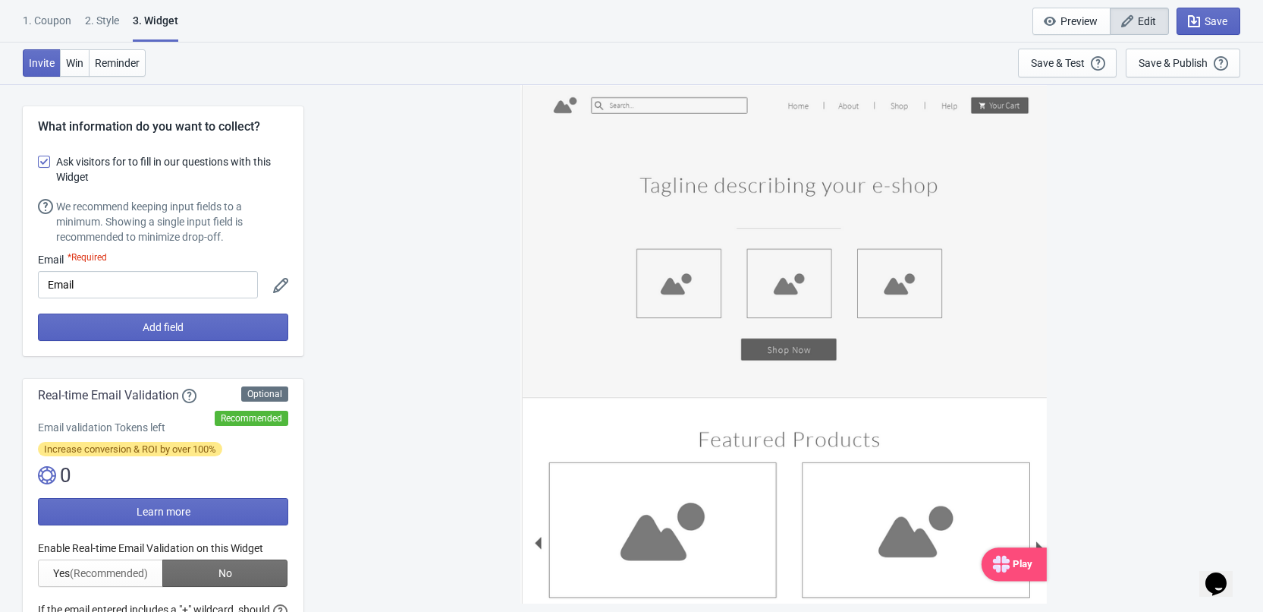
click at [99, 14] on div "2 . Style" at bounding box center [102, 26] width 34 height 27
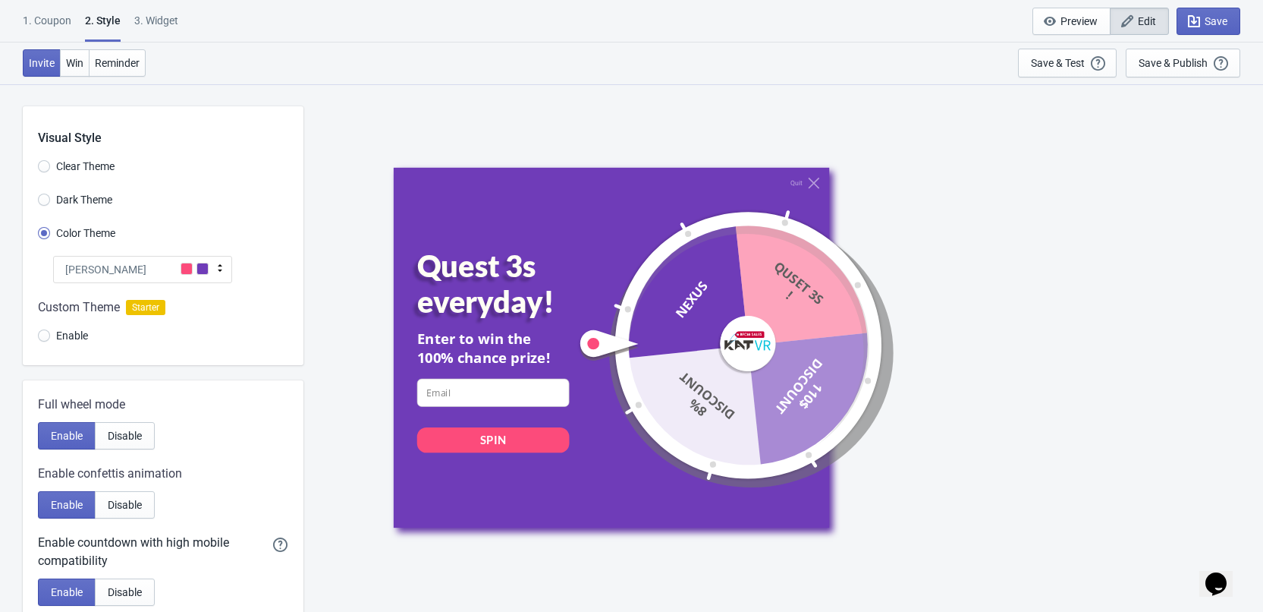
click at [287, 23] on div "1. Coupon 2 . Style 3. Widget 1. Coupon 2 . Style 3. Widget Save and Exit Previ…" at bounding box center [631, 21] width 1263 height 42
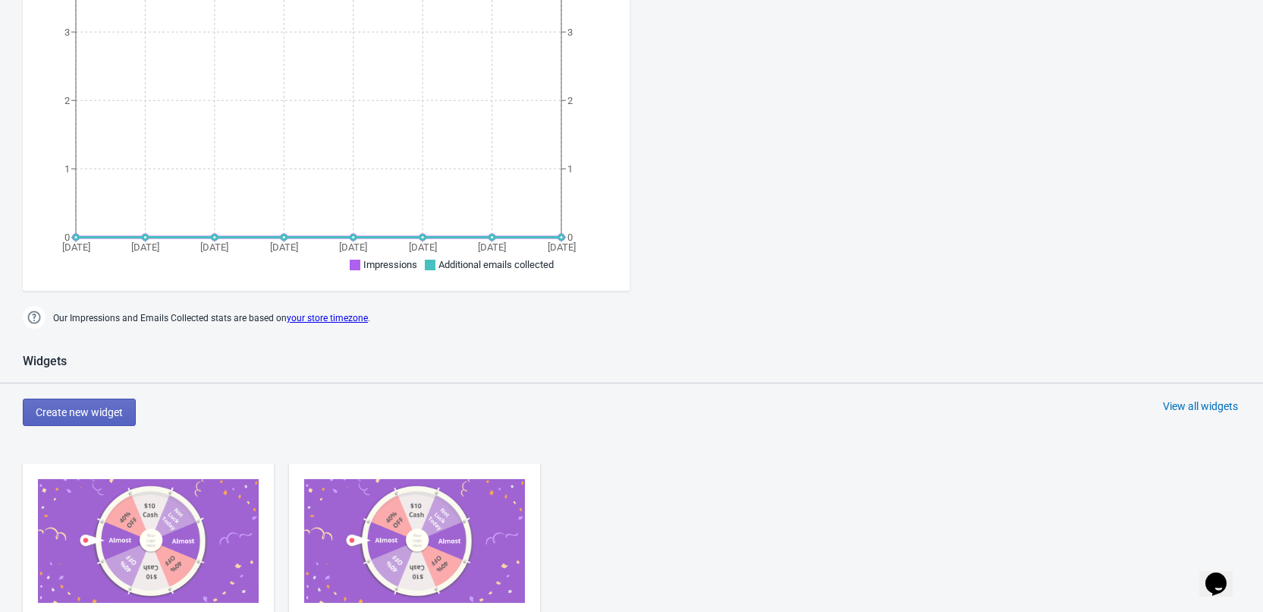
scroll to position [455, 0]
